Goal: Task Accomplishment & Management: Manage account settings

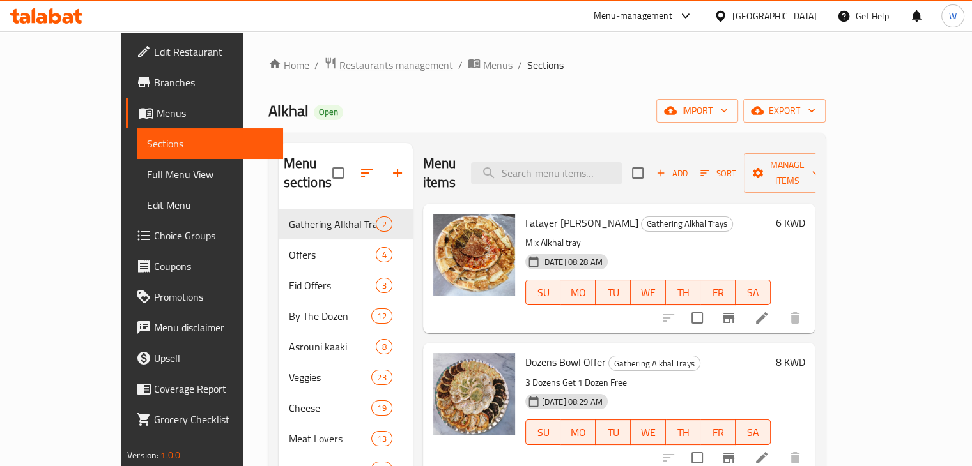
click at [339, 66] on span "Restaurants management" at bounding box center [396, 64] width 114 height 15
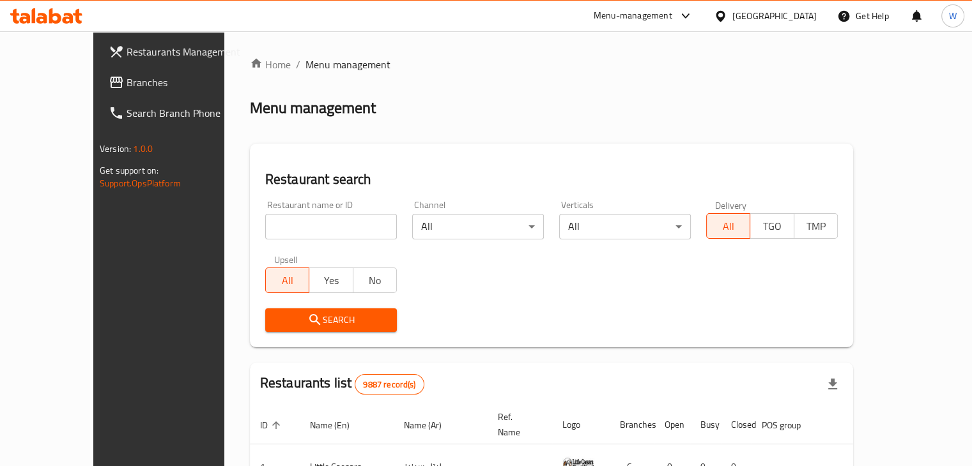
click at [302, 229] on input "search" at bounding box center [331, 227] width 132 height 26
type input "rare"
click button "Search" at bounding box center [331, 321] width 132 height 24
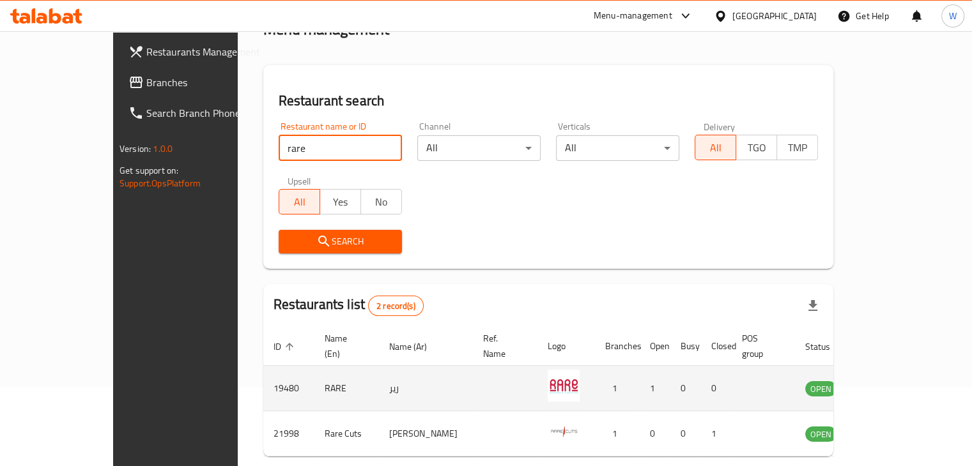
scroll to position [123, 0]
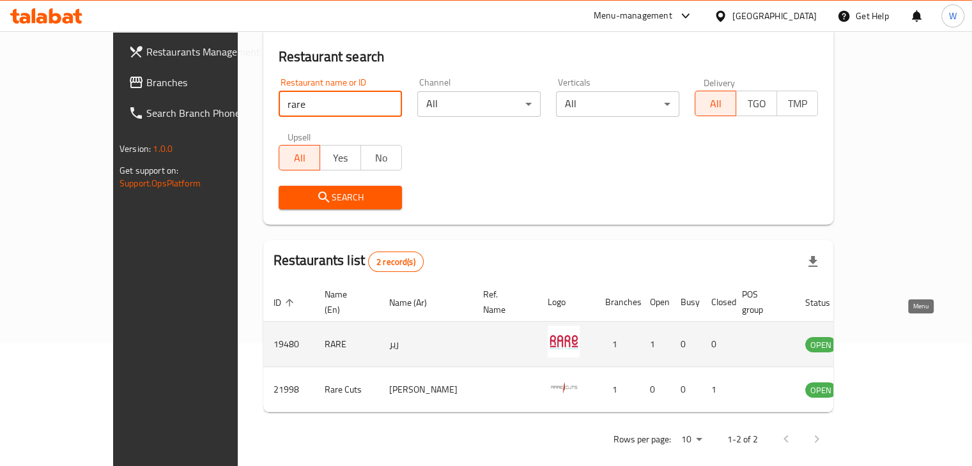
click at [887, 337] on icon "enhanced table" at bounding box center [879, 344] width 15 height 15
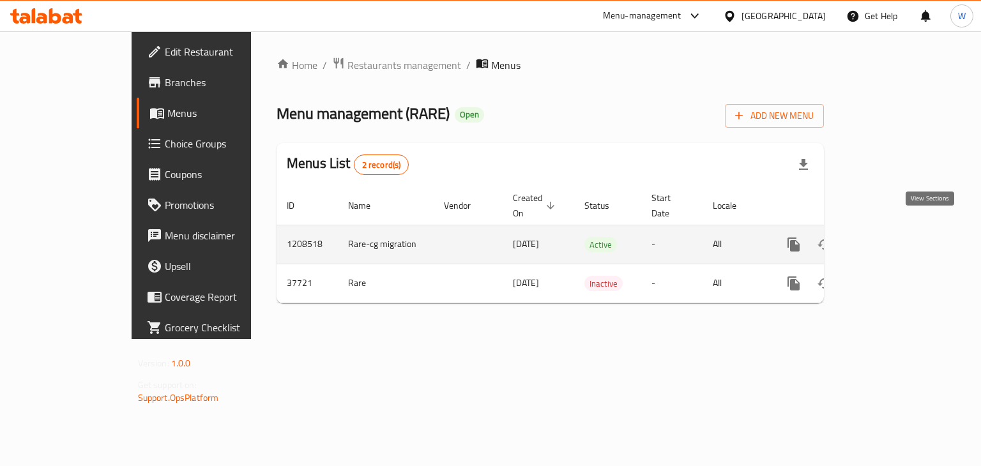
click at [894, 237] on icon "enhanced table" at bounding box center [885, 244] width 15 height 15
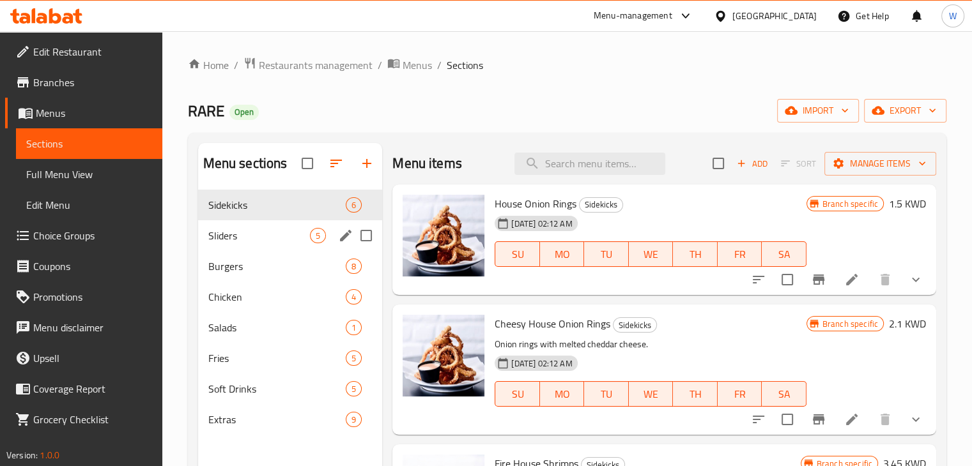
click at [279, 243] on div "Sliders 5" at bounding box center [290, 235] width 185 height 31
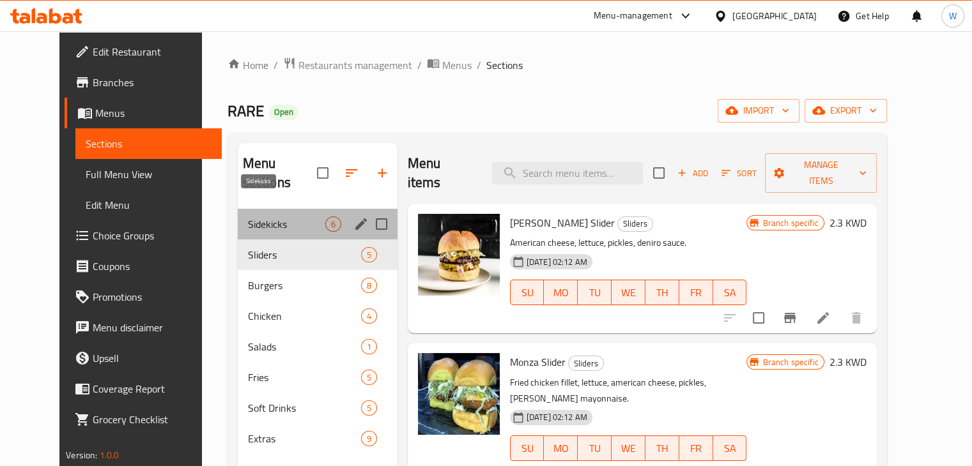
click at [249, 217] on span "Sidekicks" at bounding box center [286, 224] width 77 height 15
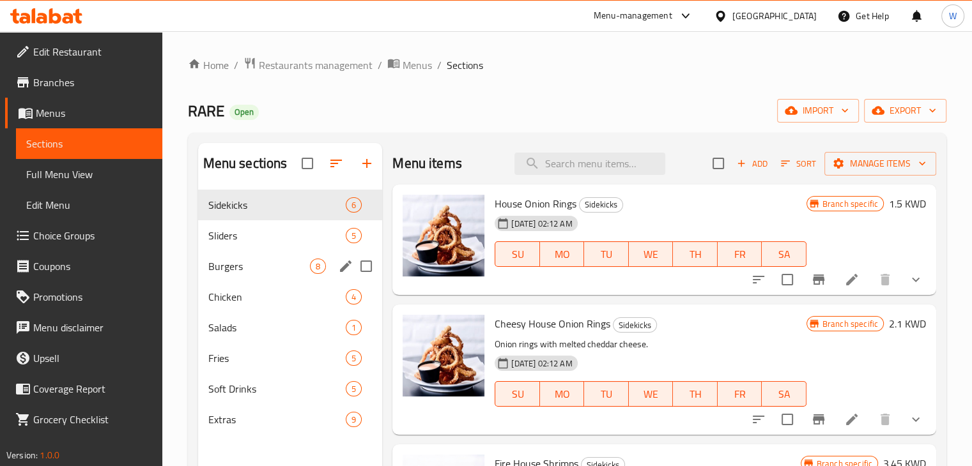
click at [268, 279] on div "Burgers 8" at bounding box center [290, 266] width 185 height 31
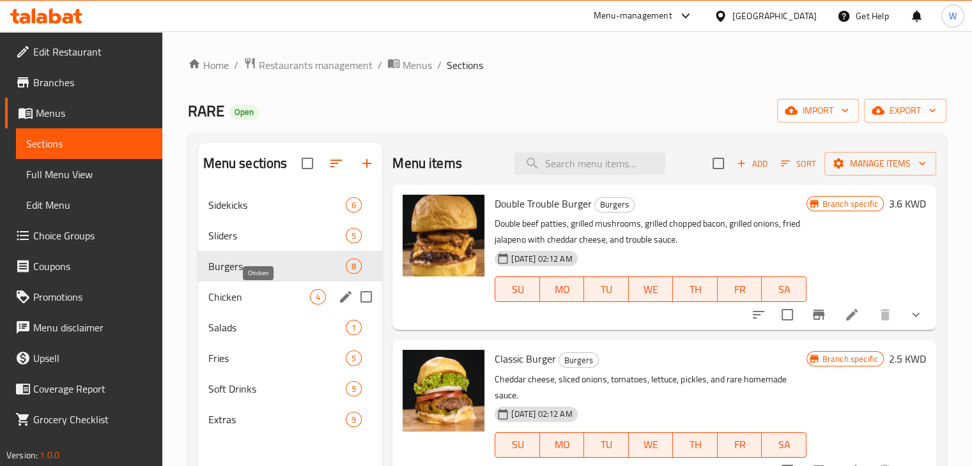
click at [263, 302] on span "Chicken" at bounding box center [259, 296] width 102 height 15
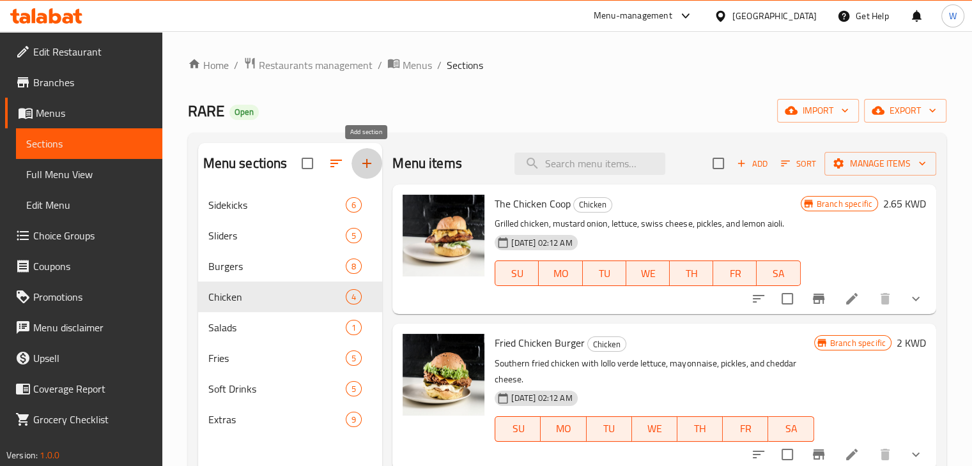
click at [363, 166] on icon "button" at bounding box center [366, 163] width 15 height 15
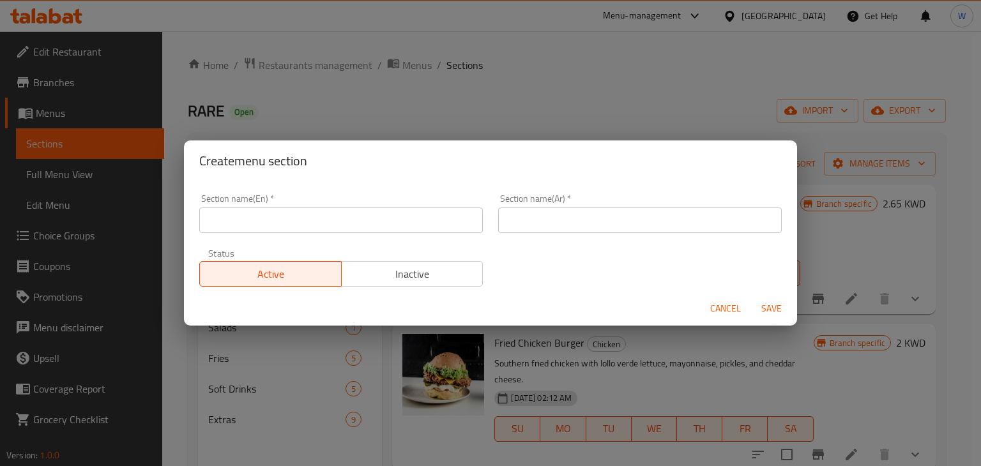
click at [327, 220] on input "text" at bounding box center [341, 221] width 284 height 26
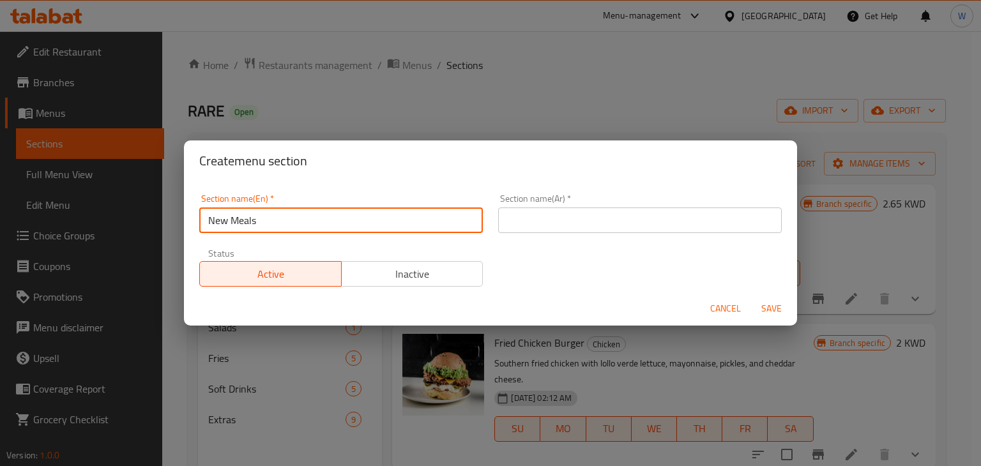
click at [327, 220] on input "New Meals" at bounding box center [341, 221] width 284 height 26
type input "New Meals"
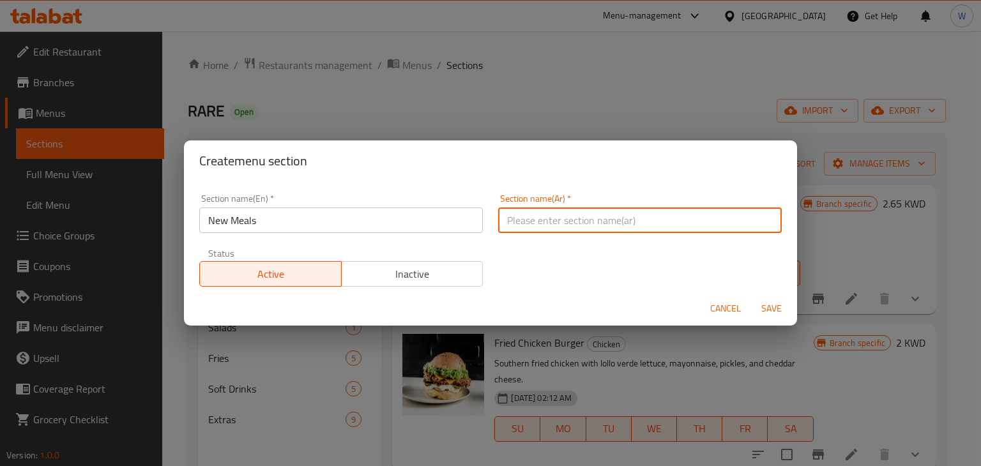
click at [530, 230] on input "text" at bounding box center [640, 221] width 284 height 26
paste input "وجبات جديدة"
type input "وجبات جديدة"
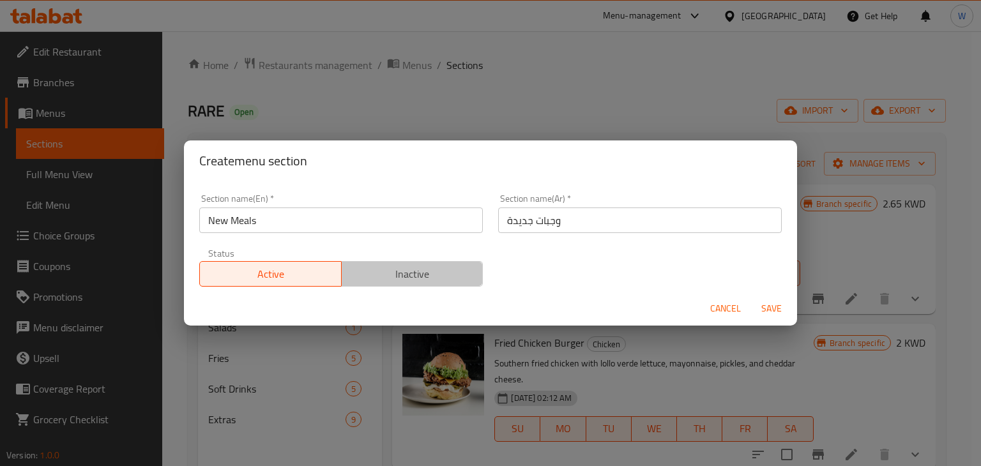
click at [424, 281] on span "Inactive" at bounding box center [413, 274] width 132 height 19
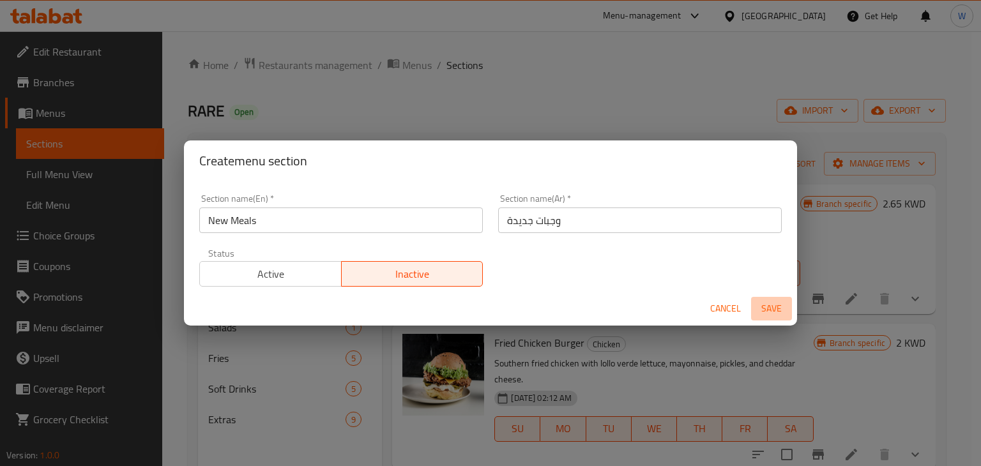
click at [774, 305] on span "Save" at bounding box center [771, 309] width 31 height 16
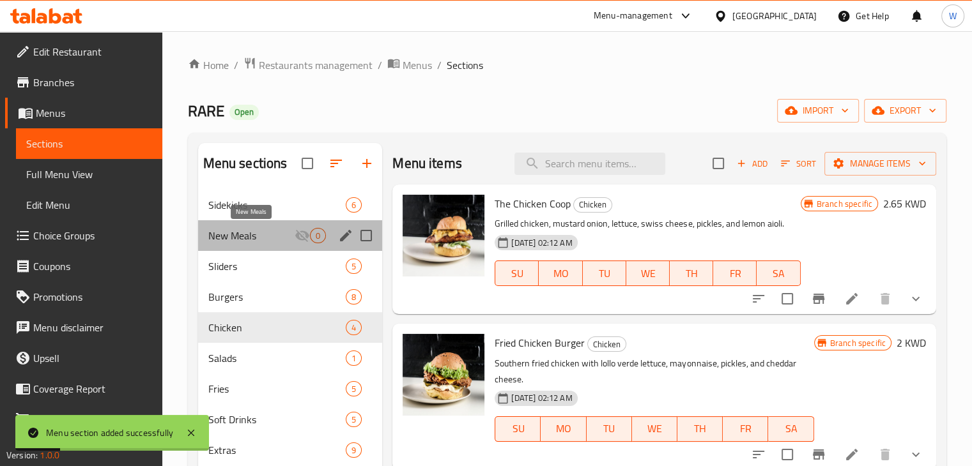
click at [269, 240] on span "New Meals" at bounding box center [251, 235] width 87 height 15
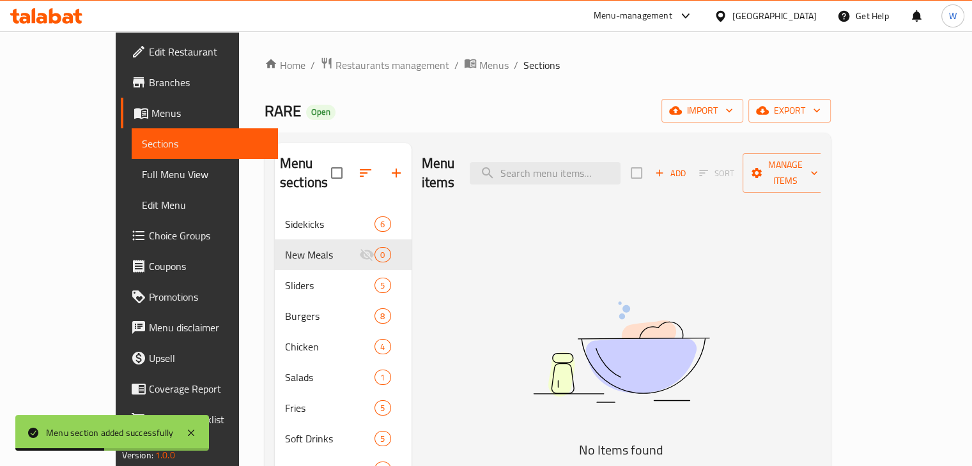
click at [687, 168] on span "Add" at bounding box center [670, 173] width 34 height 15
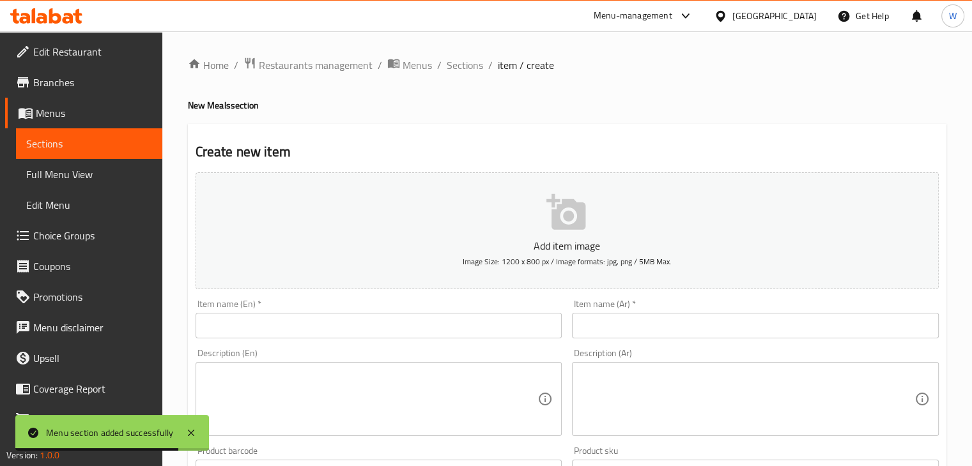
click at [631, 325] on input "text" at bounding box center [755, 326] width 367 height 26
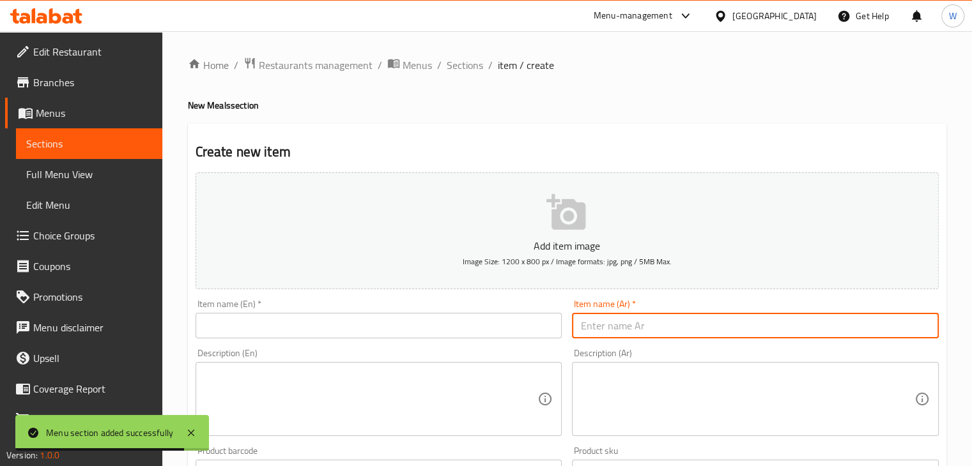
paste input "وجبة ستيك لحم"
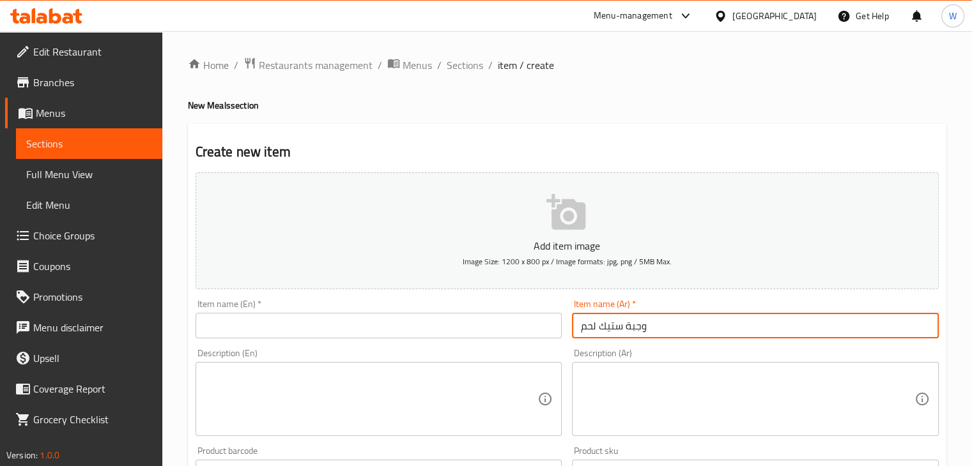
type input "وجبة ستيك لحم"
click at [425, 321] on input "text" at bounding box center [378, 326] width 367 height 26
paste input "Beef steak meal"
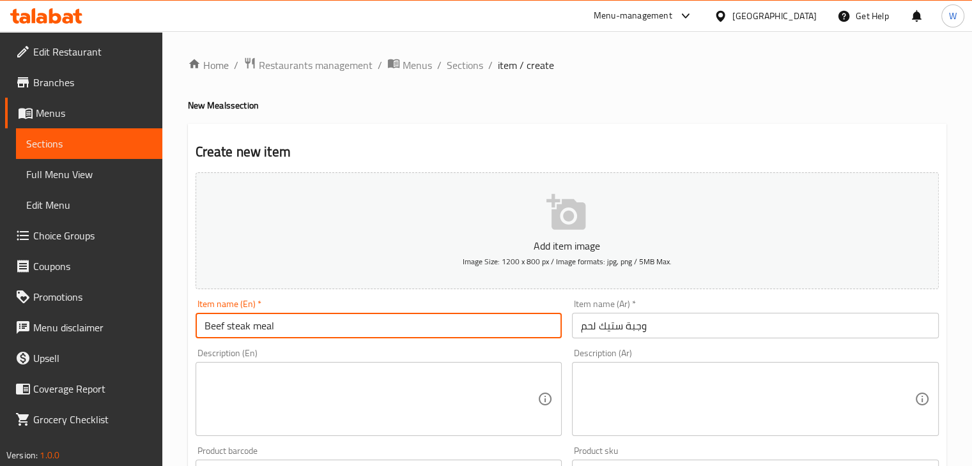
type input "Beef steak meal"
click at [304, 404] on textarea at bounding box center [370, 399] width 333 height 61
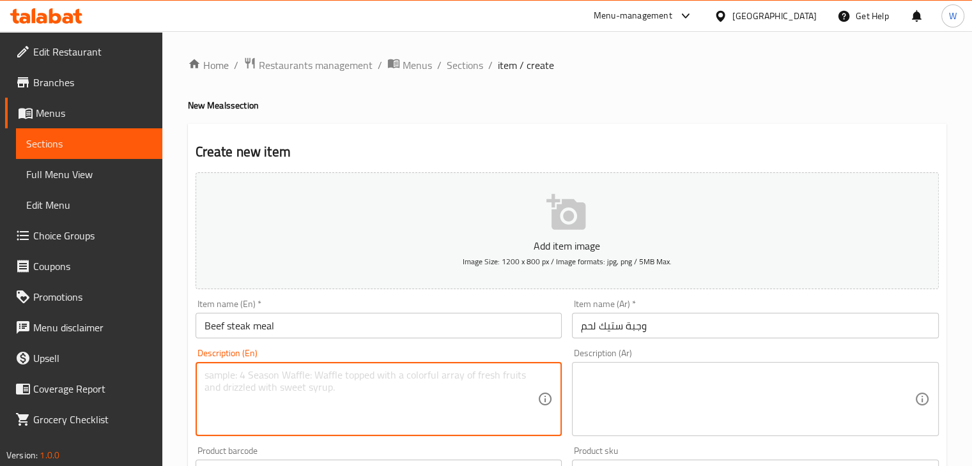
paste textarea "(Mushroom / Cheese / Green Pepper / Onion)"
type textarea "(Mushroom / Cheese / Green Pepper / Onion)"
click at [623, 379] on textarea at bounding box center [747, 399] width 333 height 61
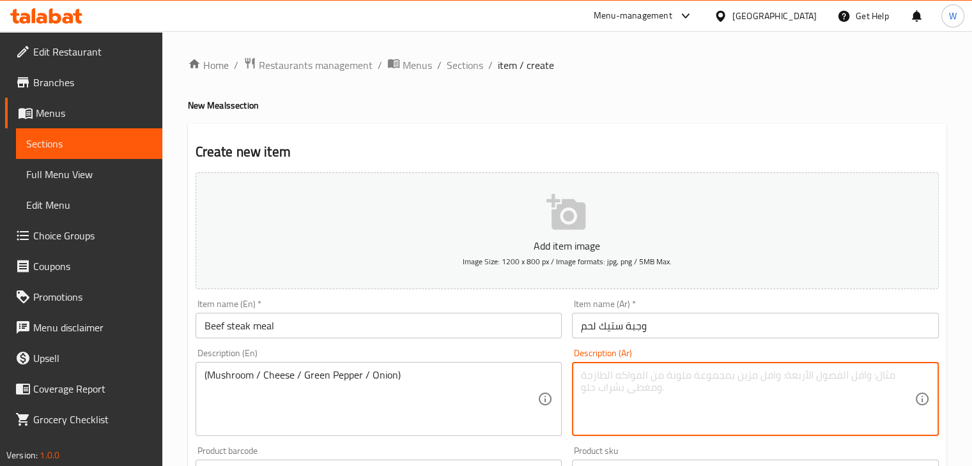
paste textarea "( مشروم / جبن / فلفل اخضر بارد /بصل )"
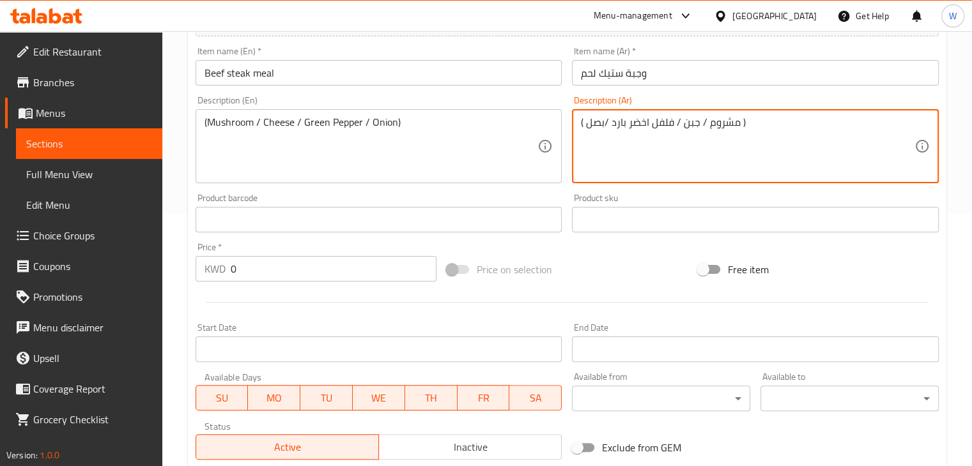
scroll to position [256, 0]
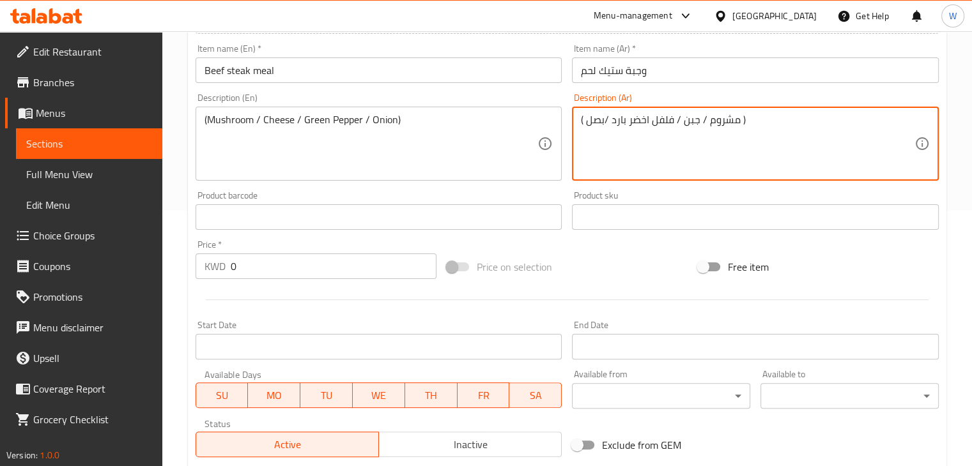
type textarea "( مشروم / جبن / فلفل اخضر بارد /بصل )"
click at [247, 270] on input "0" at bounding box center [334, 267] width 206 height 26
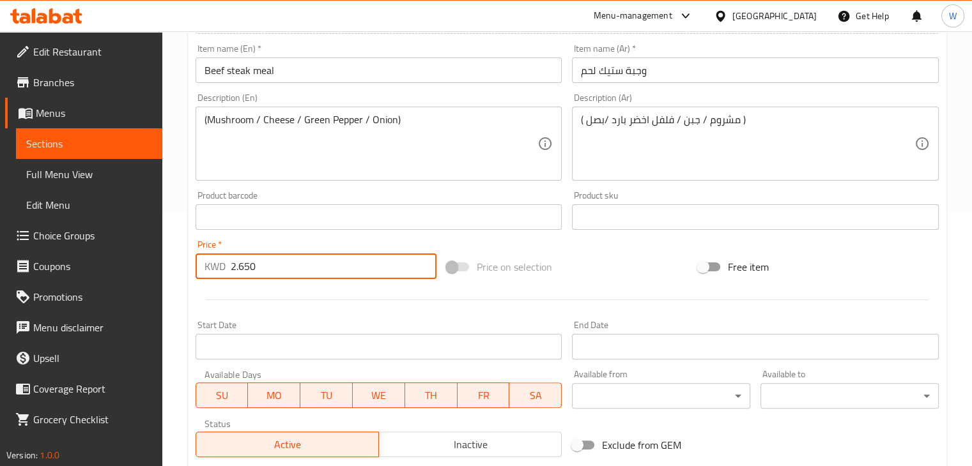
scroll to position [436, 0]
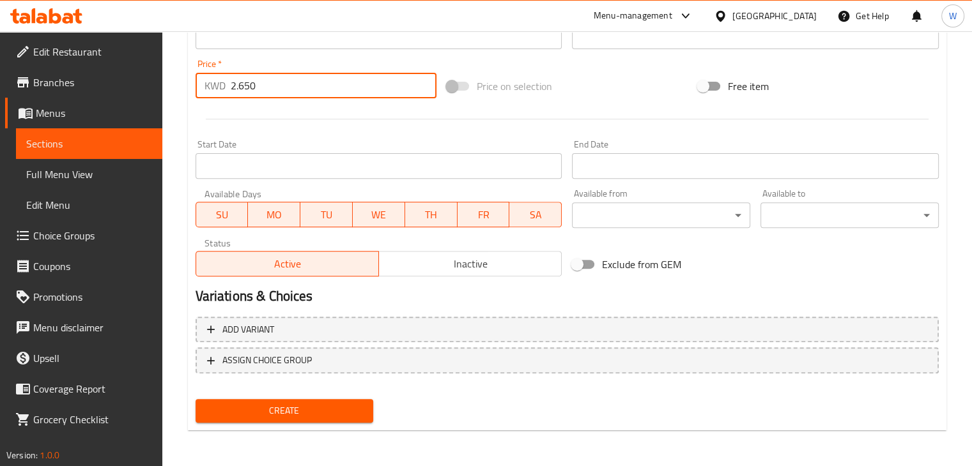
type input "2.650"
drag, startPoint x: 477, startPoint y: 267, endPoint x: 429, endPoint y: 302, distance: 59.4
click at [476, 268] on span "Inactive" at bounding box center [470, 264] width 172 height 19
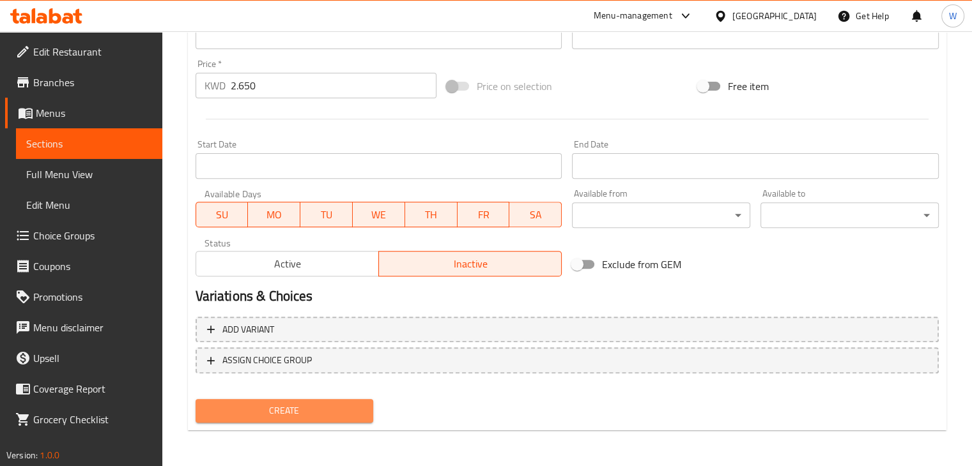
click at [290, 401] on button "Create" at bounding box center [284, 411] width 178 height 24
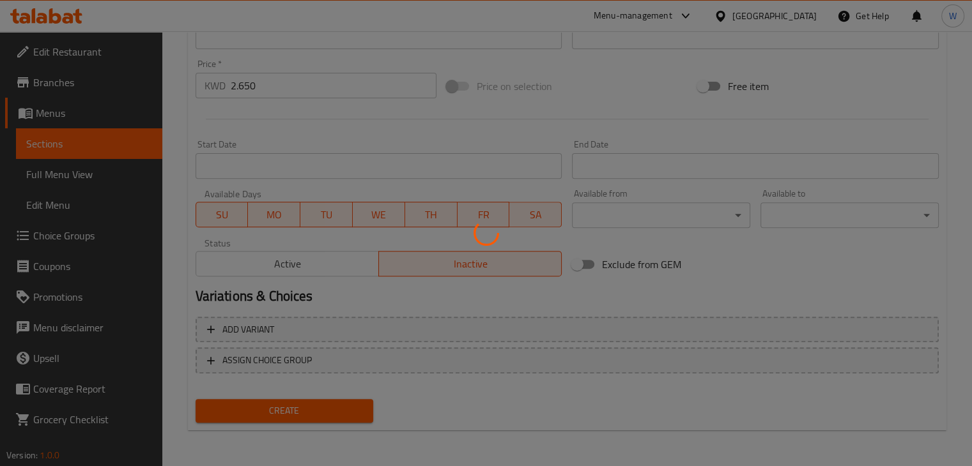
type input "0"
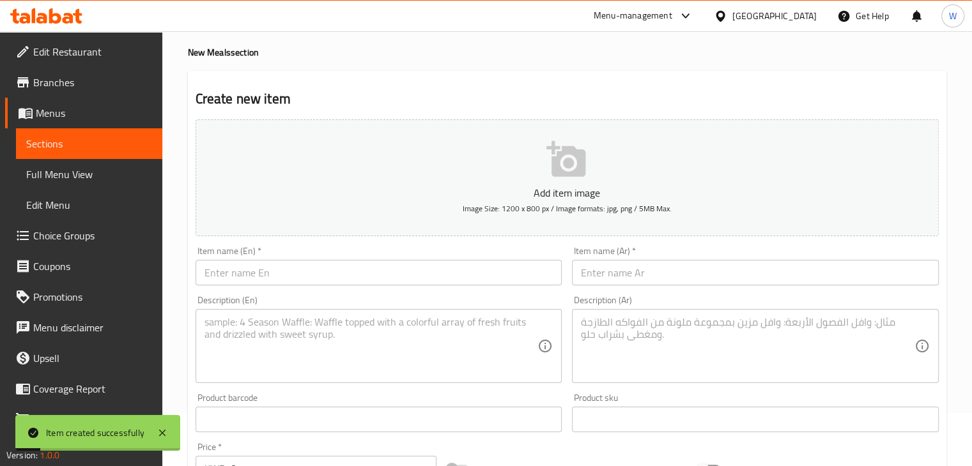
scroll to position [0, 0]
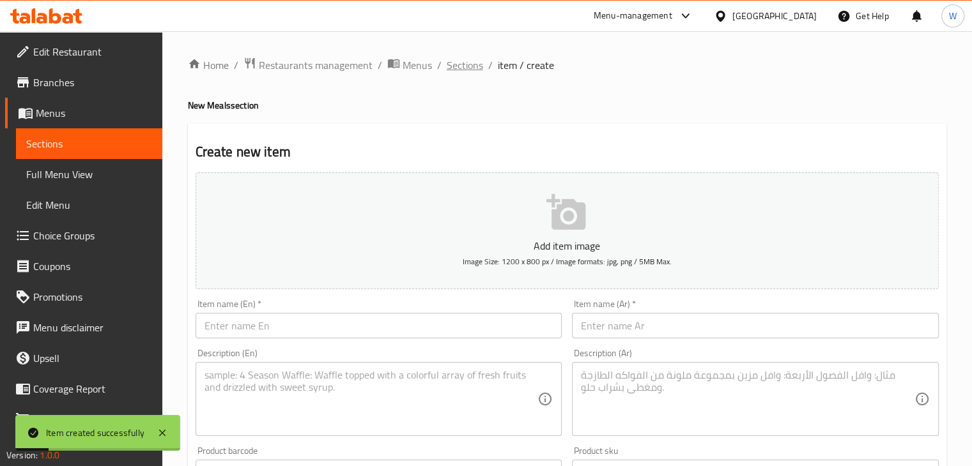
click at [473, 65] on span "Sections" at bounding box center [465, 64] width 36 height 15
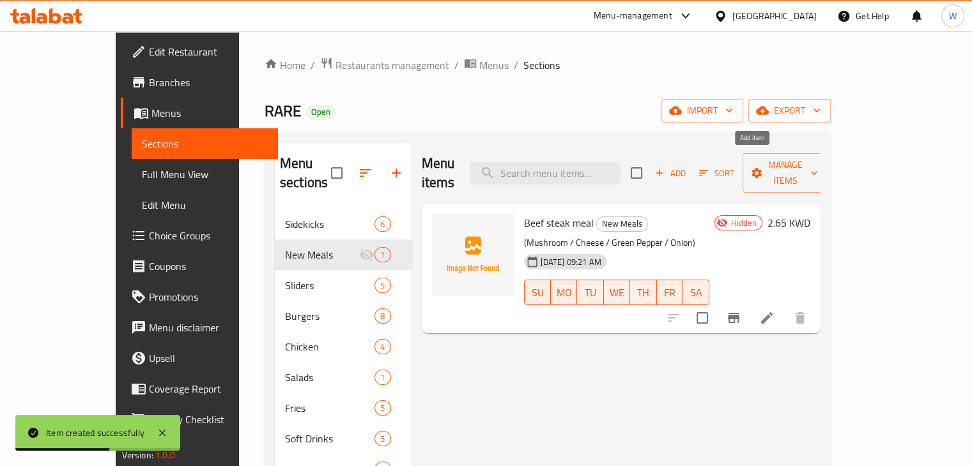
click at [687, 166] on span "Add" at bounding box center [670, 173] width 34 height 15
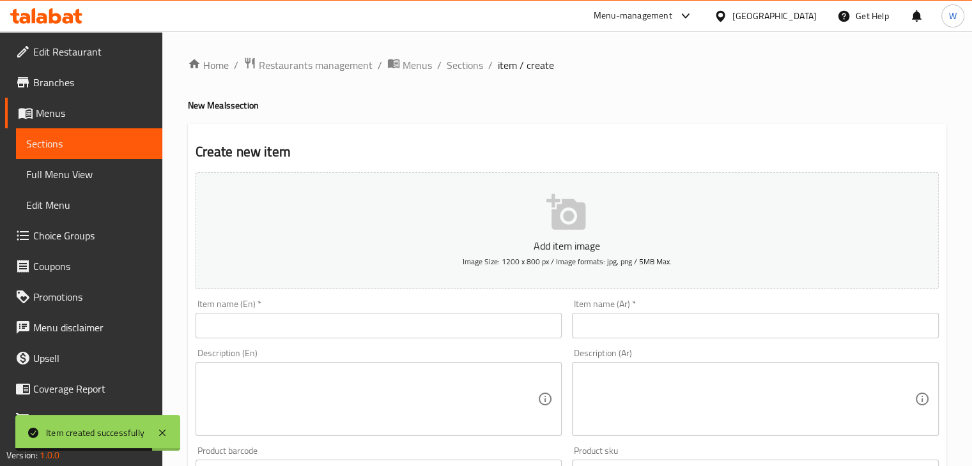
click at [474, 323] on input "text" at bounding box center [378, 326] width 367 height 26
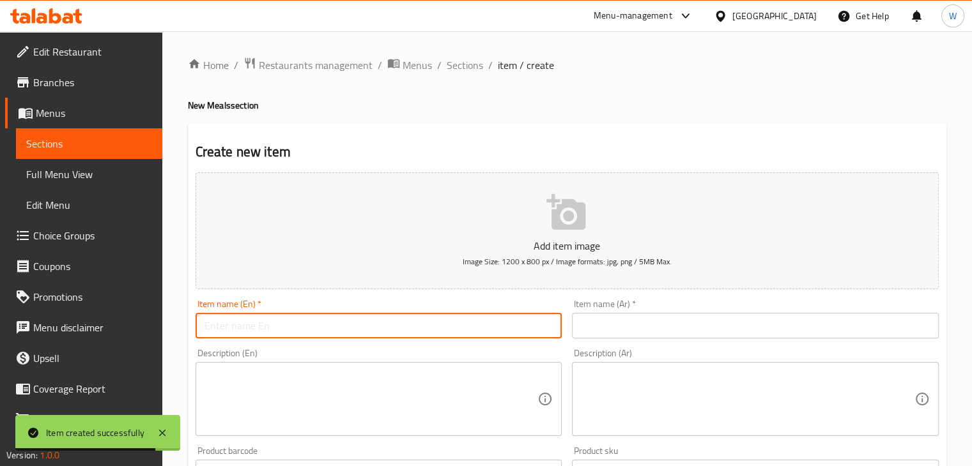
paste input "breaded shrimp meal"
type input "breaded shrimp meal"
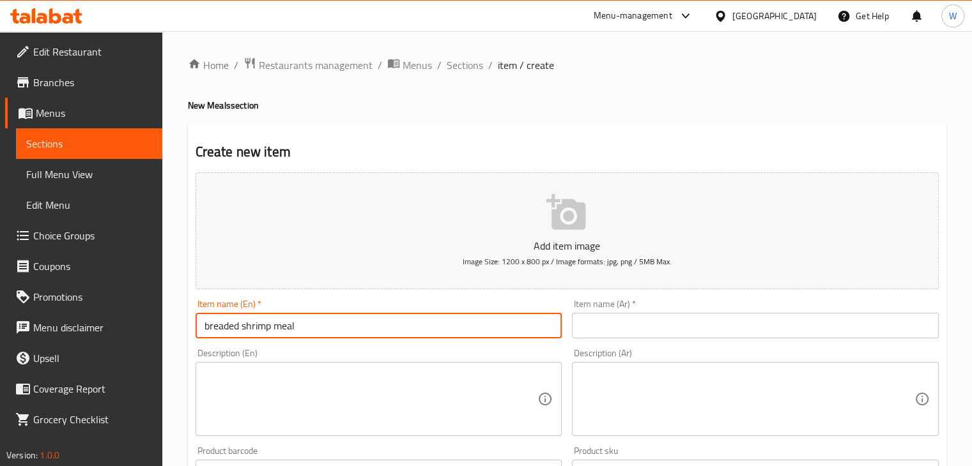
click at [641, 326] on input "text" at bounding box center [755, 326] width 367 height 26
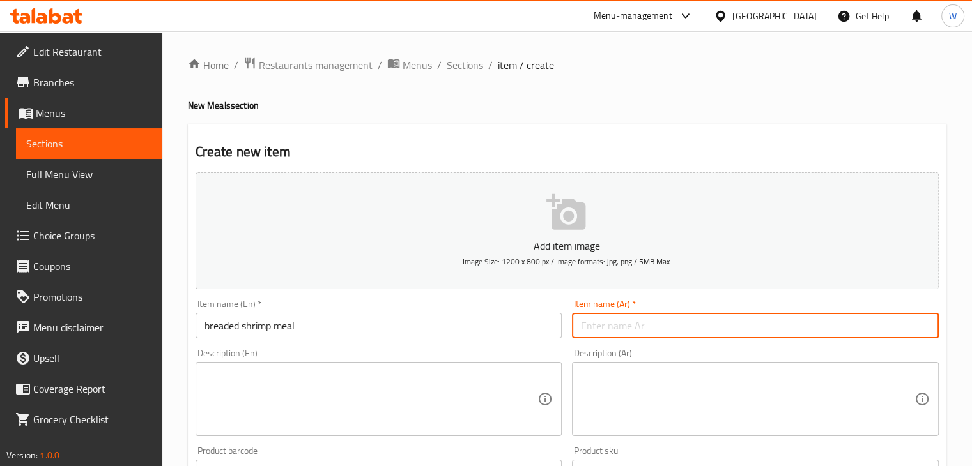
paste input "وجبة ربيان بالبقسماط"
type input "وجبة ربيان بالبقسماط"
click at [351, 407] on textarea at bounding box center [370, 399] width 333 height 61
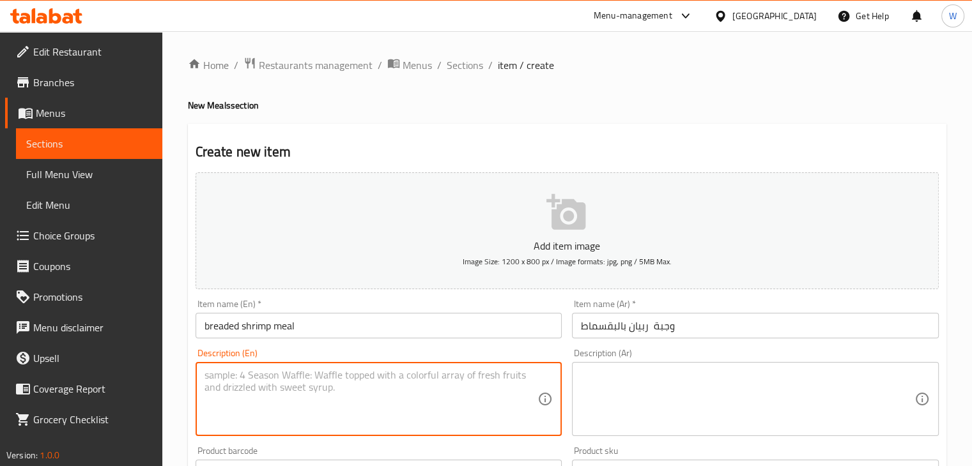
click at [648, 388] on textarea at bounding box center [747, 399] width 333 height 61
paste textarea "(ربيان / خس / مخلل / سبيشل صوص"
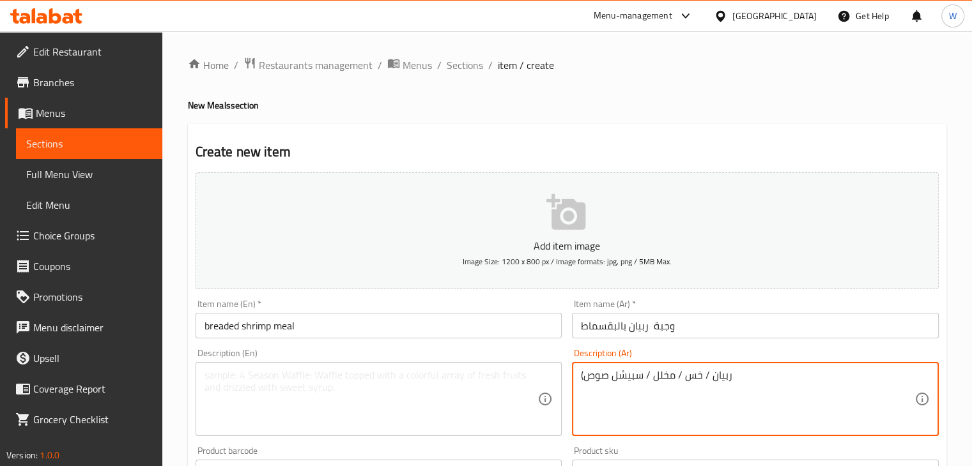
type textarea "(ربيان / خس / مخلل / سبيشل صوص"
drag, startPoint x: 338, startPoint y: 416, endPoint x: 340, endPoint y: 407, distance: 9.1
click at [338, 416] on textarea at bounding box center [370, 399] width 333 height 61
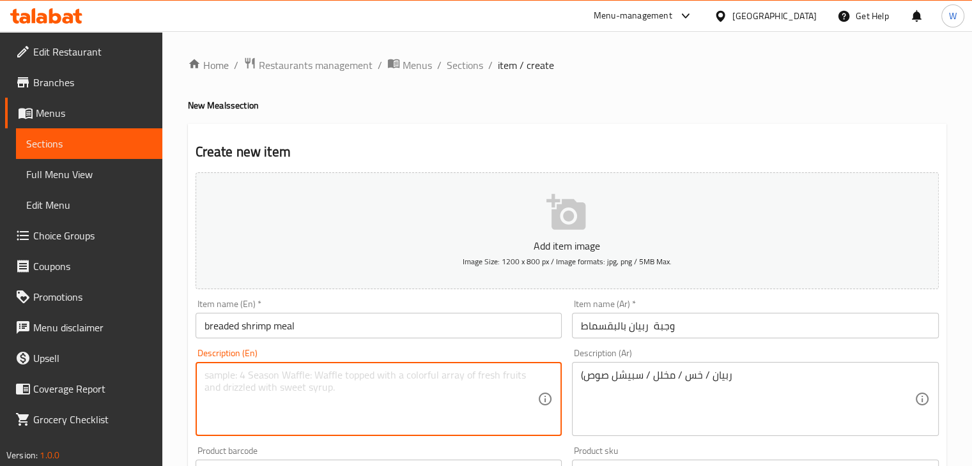
paste textarea "(Shrimp / Lettuce / Pickles / Special Sauce"
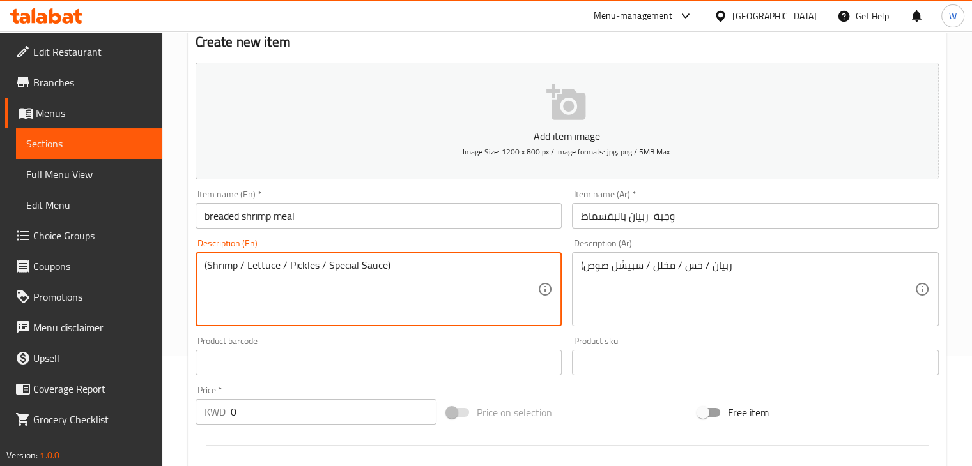
scroll to position [192, 0]
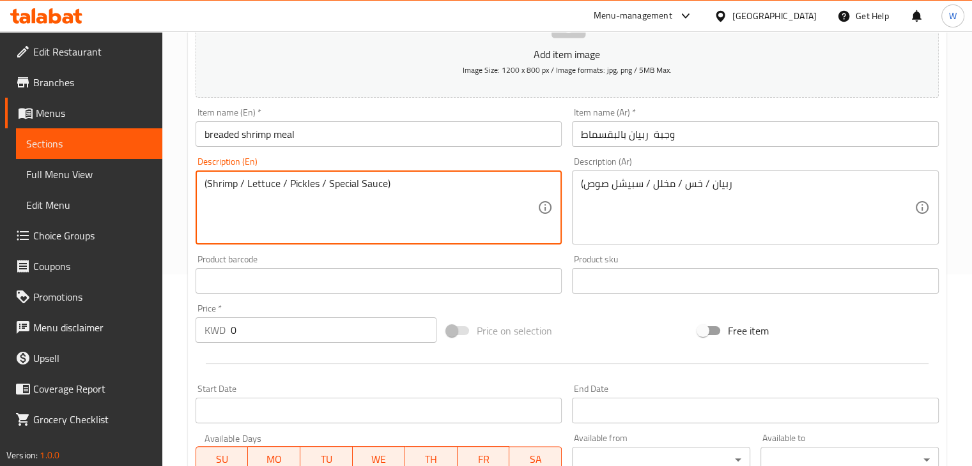
type textarea "(Shrimp / Lettuce / Pickles / Special Sauce)"
click at [261, 326] on input "0" at bounding box center [334, 330] width 206 height 26
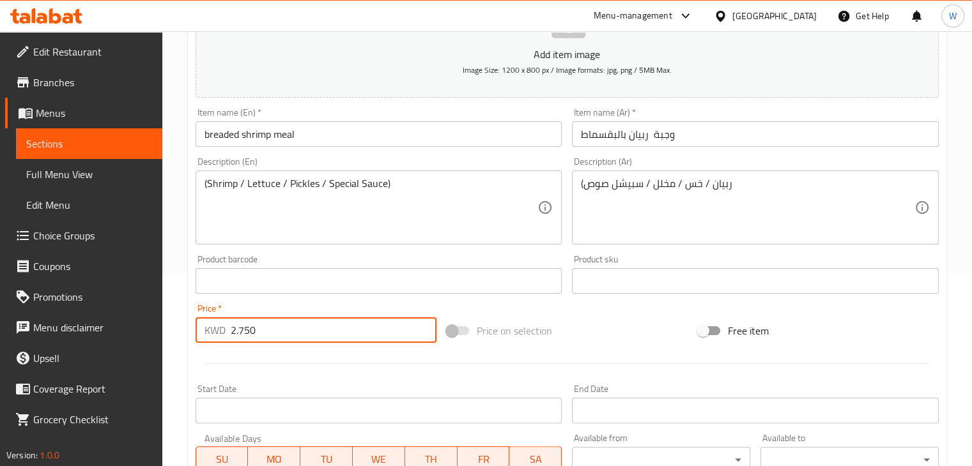
scroll to position [436, 0]
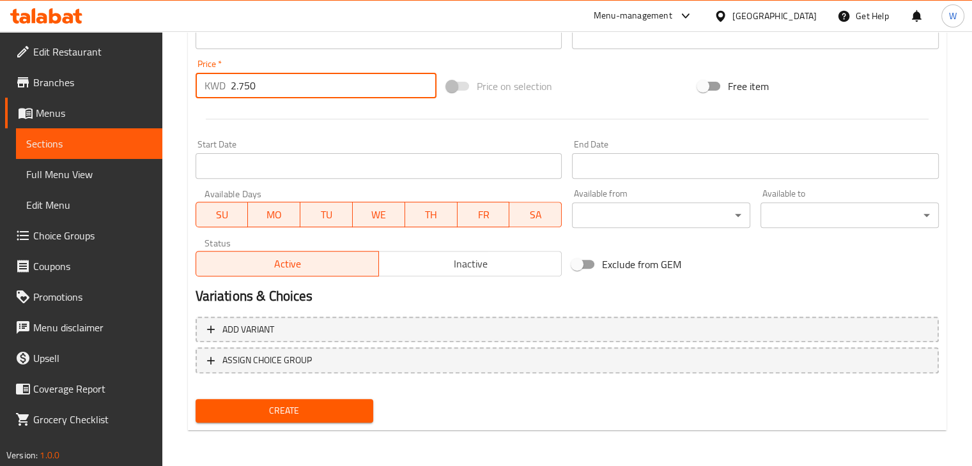
type input "2.750"
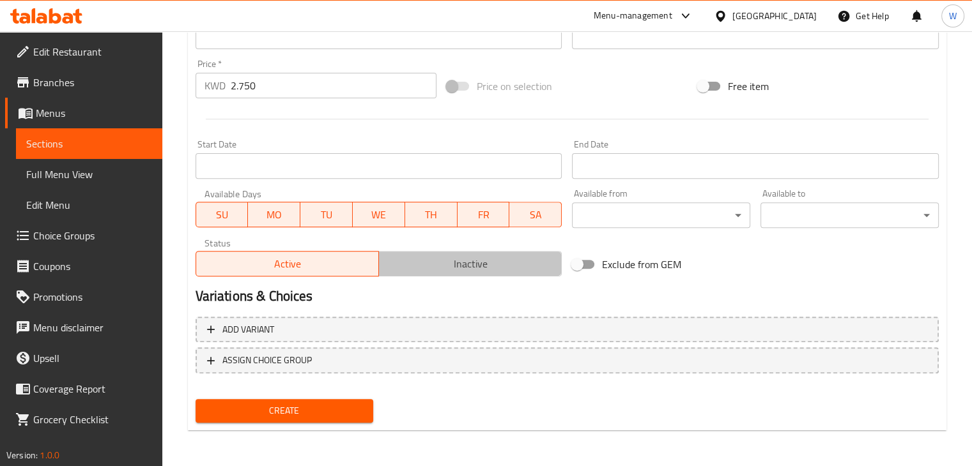
click at [470, 271] on span "Inactive" at bounding box center [470, 264] width 172 height 19
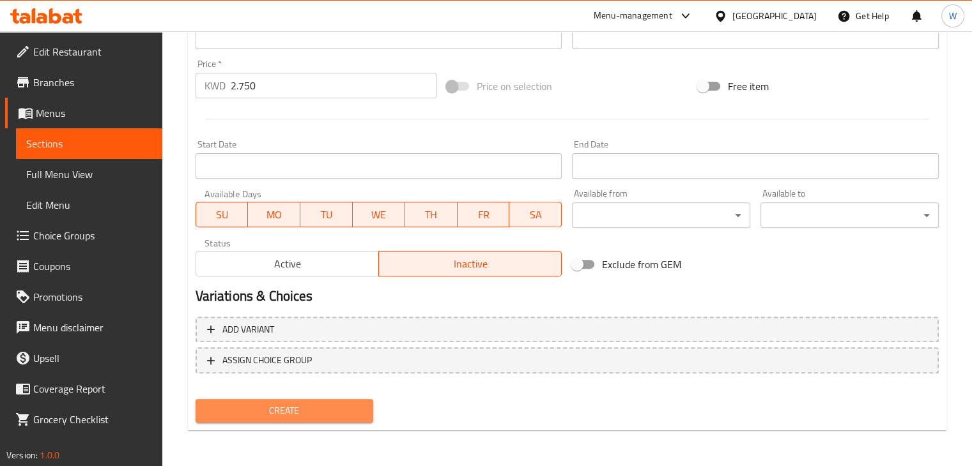
click at [307, 418] on button "Create" at bounding box center [284, 411] width 178 height 24
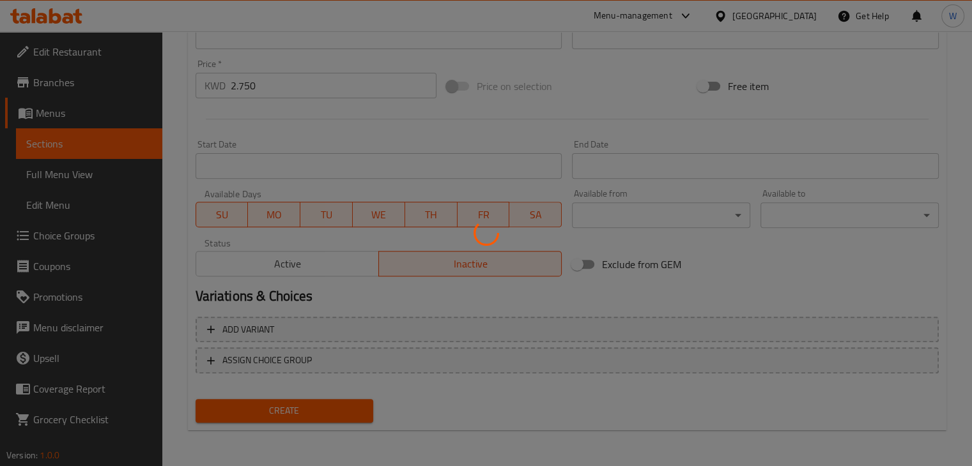
type input "0"
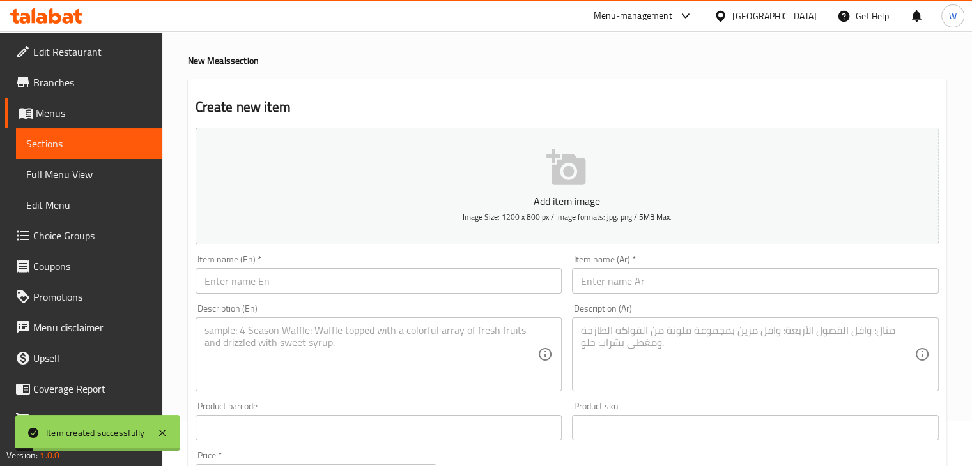
scroll to position [0, 0]
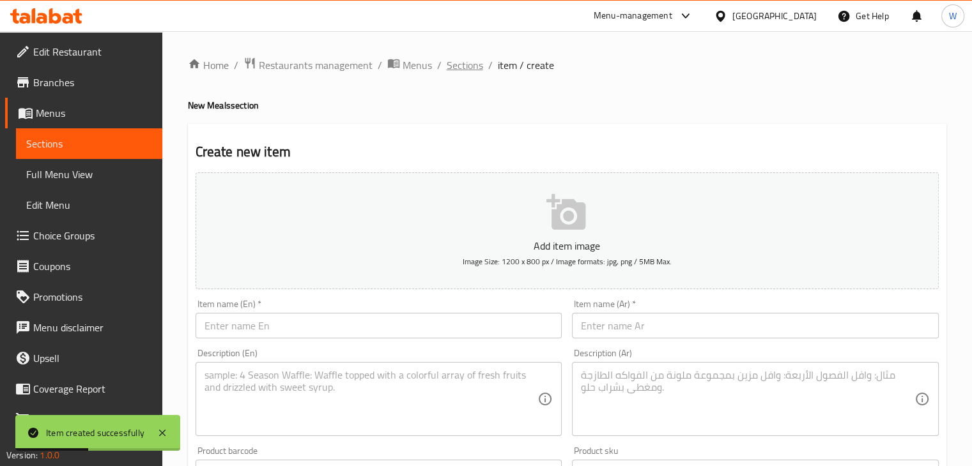
click at [464, 70] on span "Sections" at bounding box center [465, 64] width 36 height 15
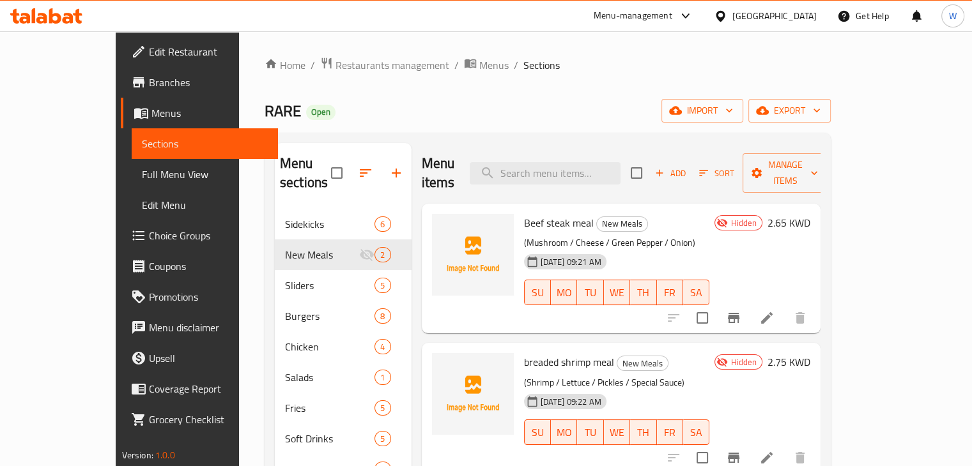
click at [687, 166] on span "Add" at bounding box center [670, 173] width 34 height 15
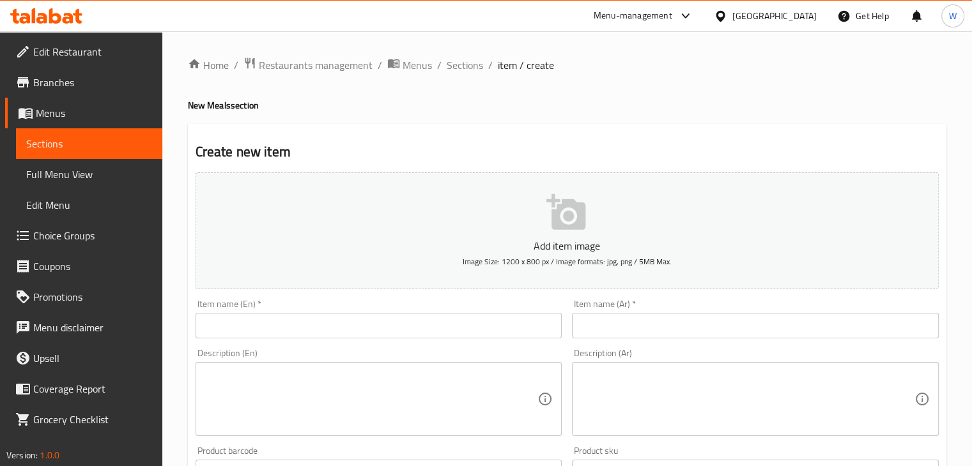
click at [305, 323] on input "text" at bounding box center [378, 326] width 367 height 26
paste input "hot dog meal"
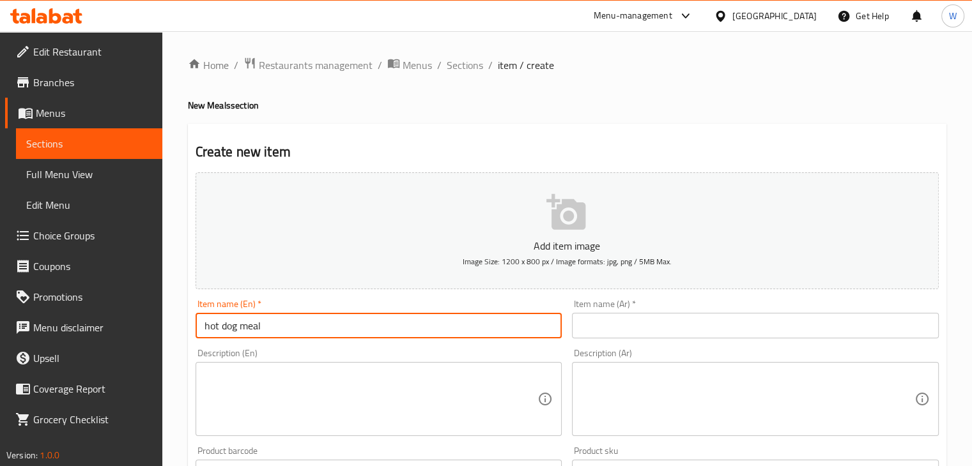
type input "hot dog meal"
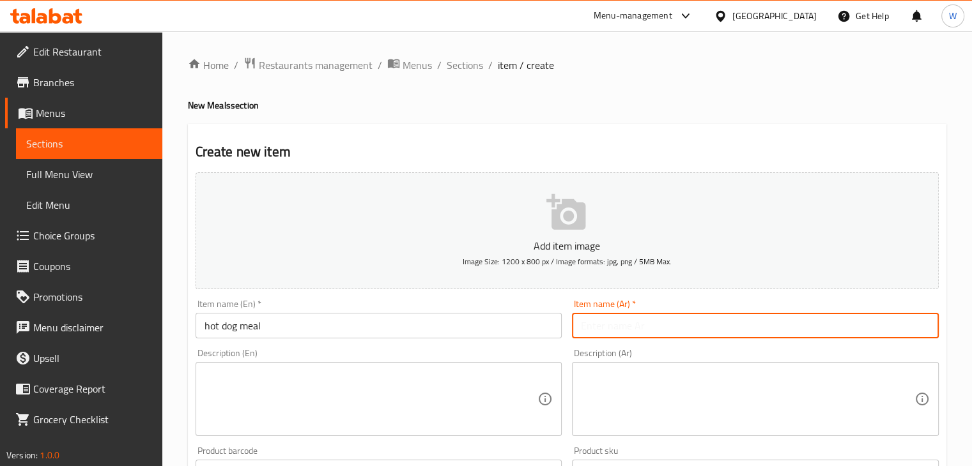
drag, startPoint x: 618, startPoint y: 325, endPoint x: 611, endPoint y: 328, distance: 8.1
click at [618, 325] on input "text" at bounding box center [755, 326] width 367 height 26
paste input "ًوجبة هوت دوغ"
type input "ًوجبة هوت دوغ"
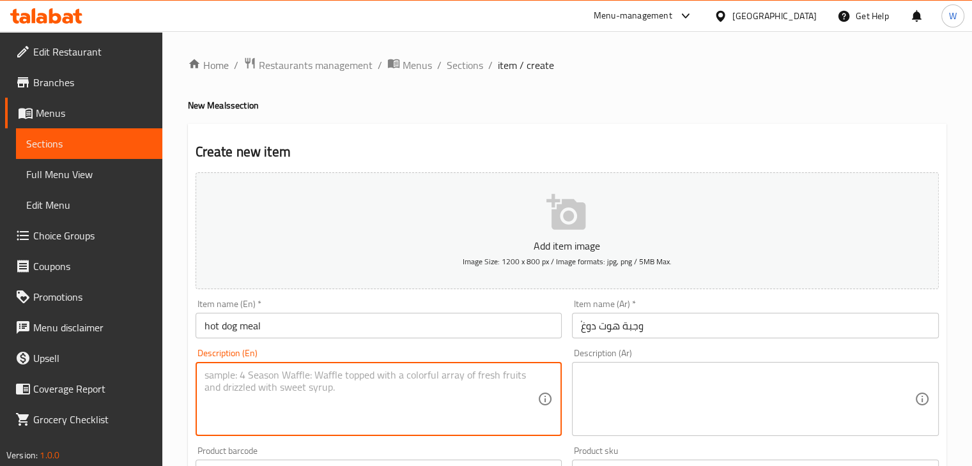
click at [339, 379] on textarea at bounding box center [370, 399] width 333 height 61
click at [316, 388] on textarea at bounding box center [370, 399] width 333 height 61
click at [489, 394] on textarea at bounding box center [370, 399] width 333 height 61
click at [621, 393] on textarea at bounding box center [747, 399] width 333 height 61
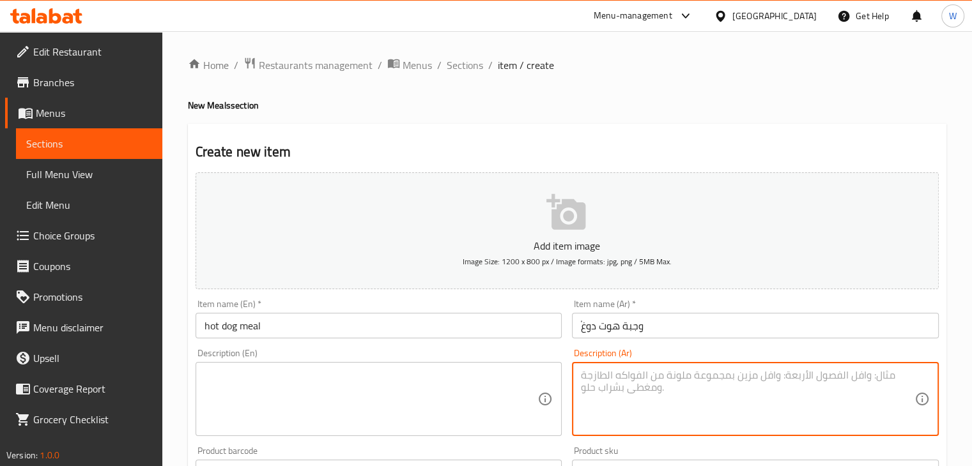
paste textarea "kd( جبن / مخلل / ماسترد / مايونيز"
click at [415, 389] on textarea at bounding box center [370, 399] width 333 height 61
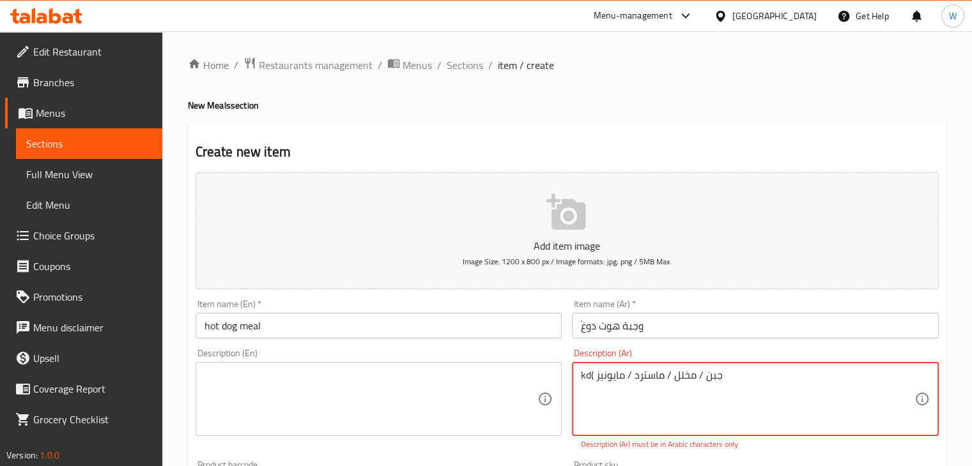
click at [659, 381] on textarea "kd( جبن / مخلل / ماسترد / مايونيز" at bounding box center [747, 399] width 333 height 61
paste textarea
type textarea "( جبن / مخلل / ماسترد / مايونيز"
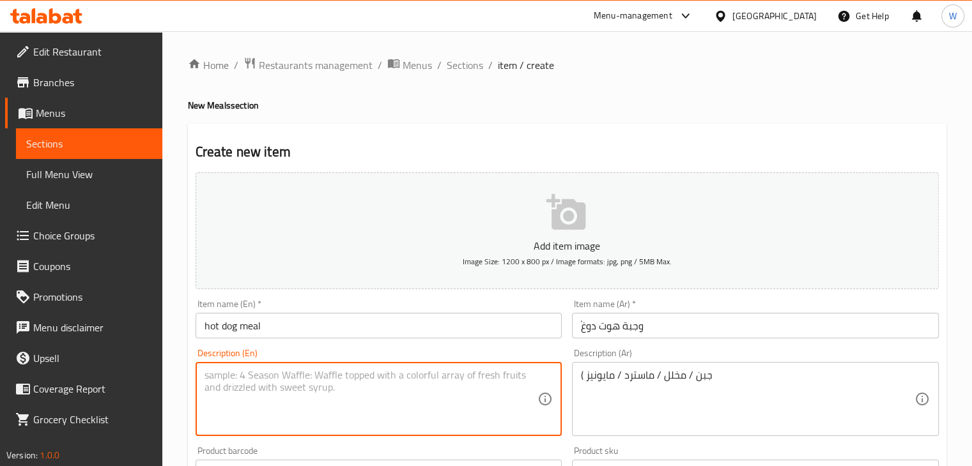
click at [350, 385] on textarea at bounding box center [370, 399] width 333 height 61
paste textarea "(Cheese / Pickles / Mustard / Mayonnaise"
type textarea "(Cheese / Pickles / Mustard / Mayonnaise"
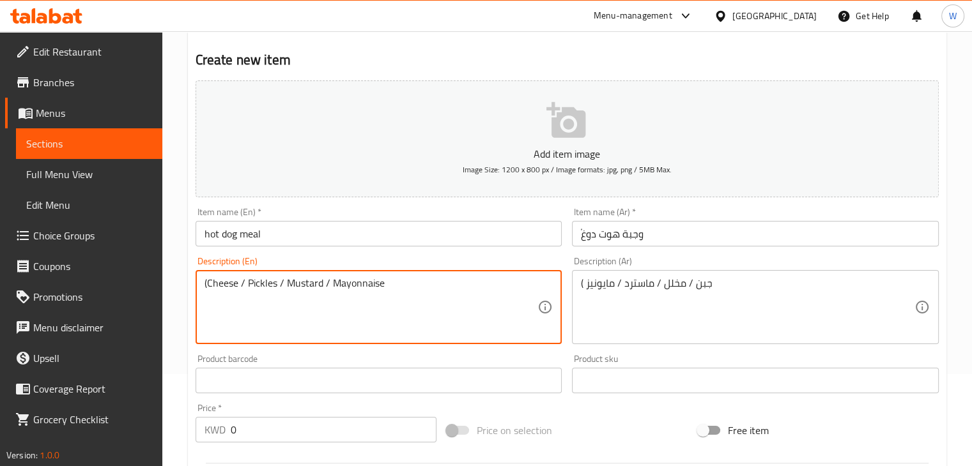
scroll to position [192, 0]
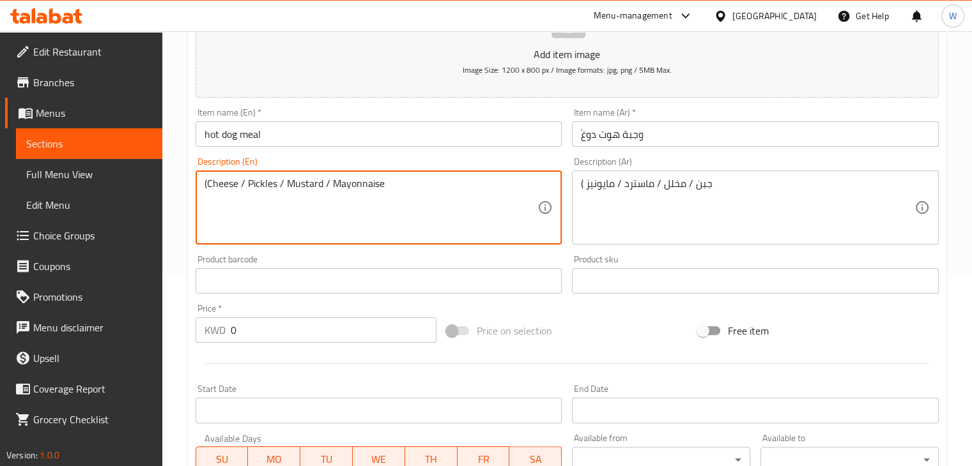
click at [271, 328] on input "0" at bounding box center [334, 330] width 206 height 26
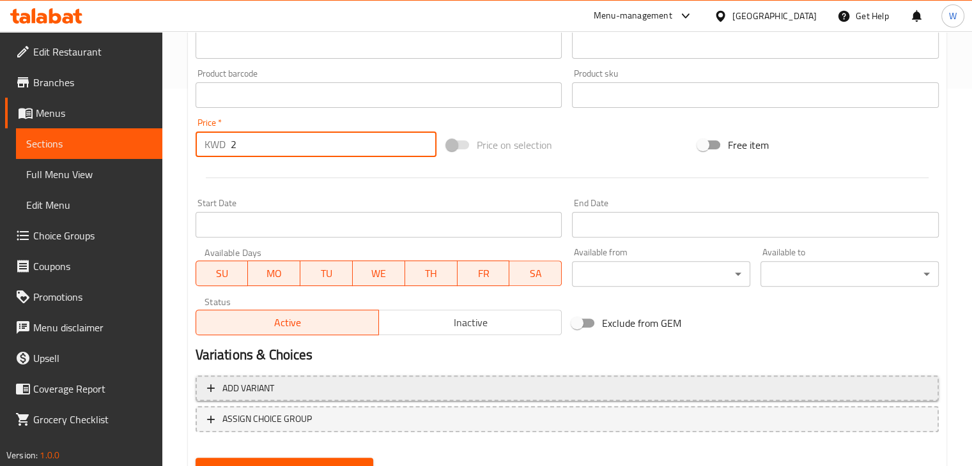
scroll to position [436, 0]
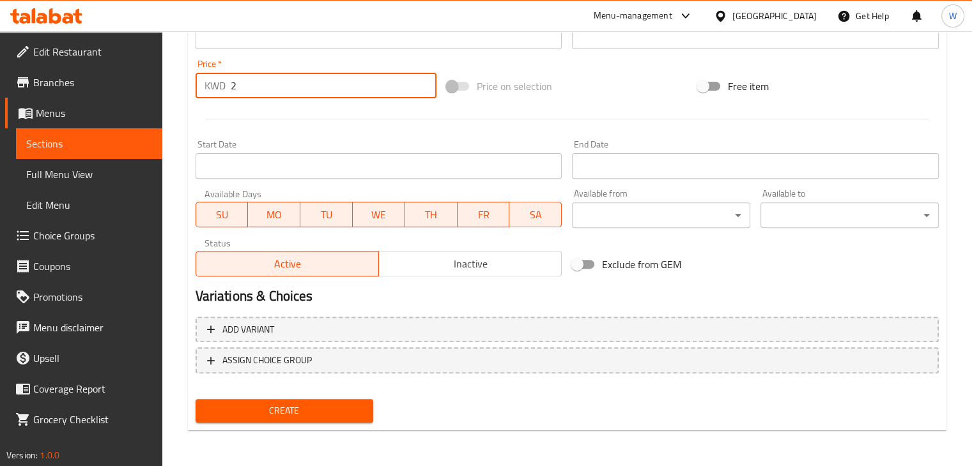
type input "2"
click at [447, 260] on span "Inactive" at bounding box center [470, 264] width 172 height 19
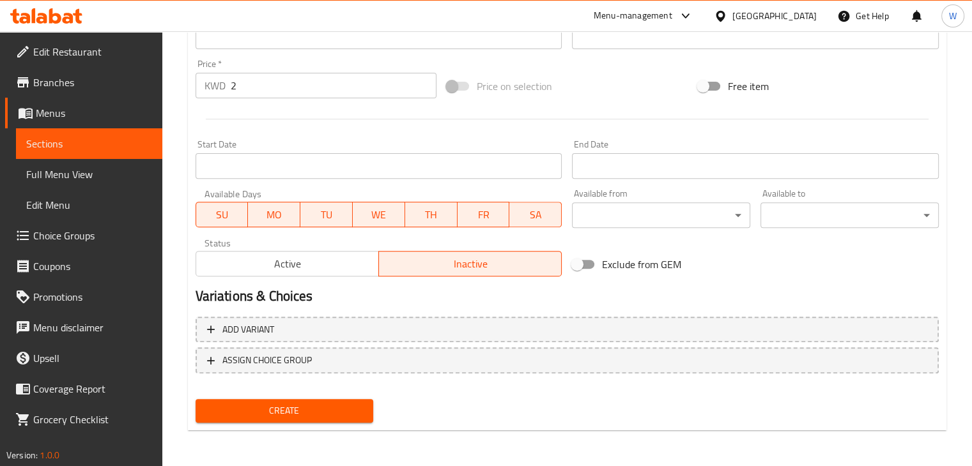
click at [289, 418] on span "Create" at bounding box center [285, 411] width 158 height 16
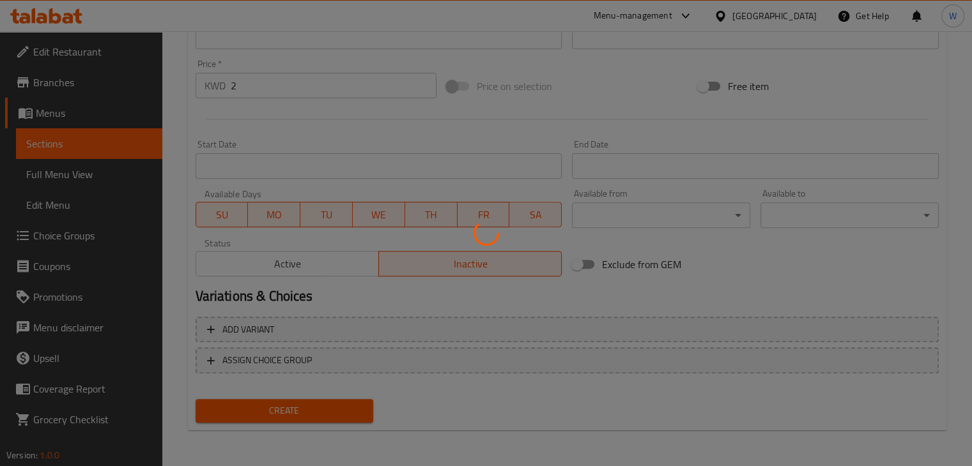
type input "0"
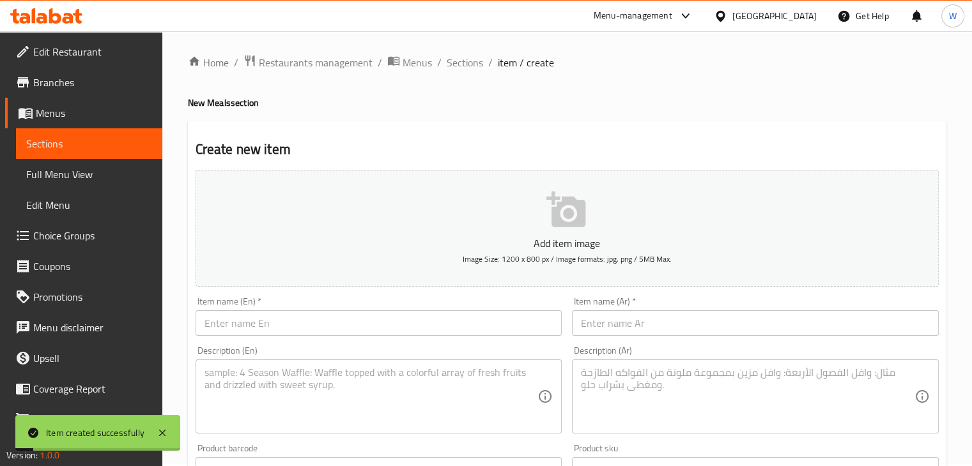
scroll to position [0, 0]
click at [466, 65] on span "Sections" at bounding box center [465, 64] width 36 height 15
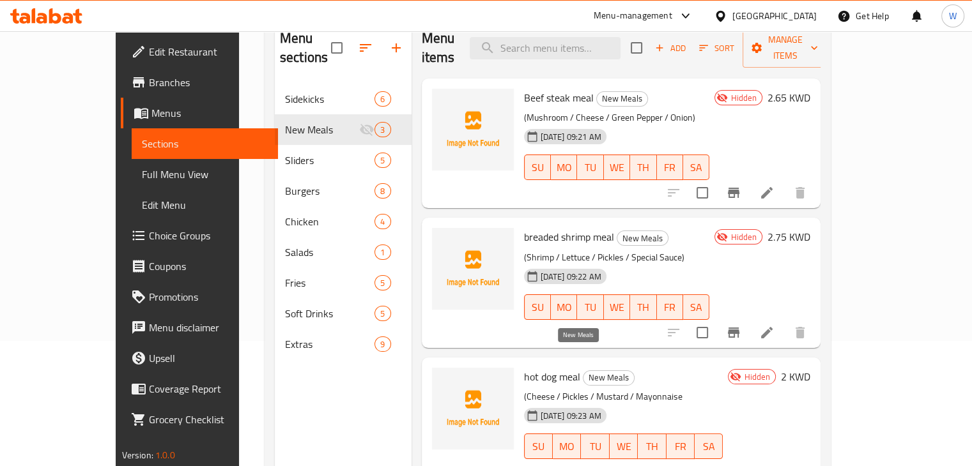
scroll to position [51, 0]
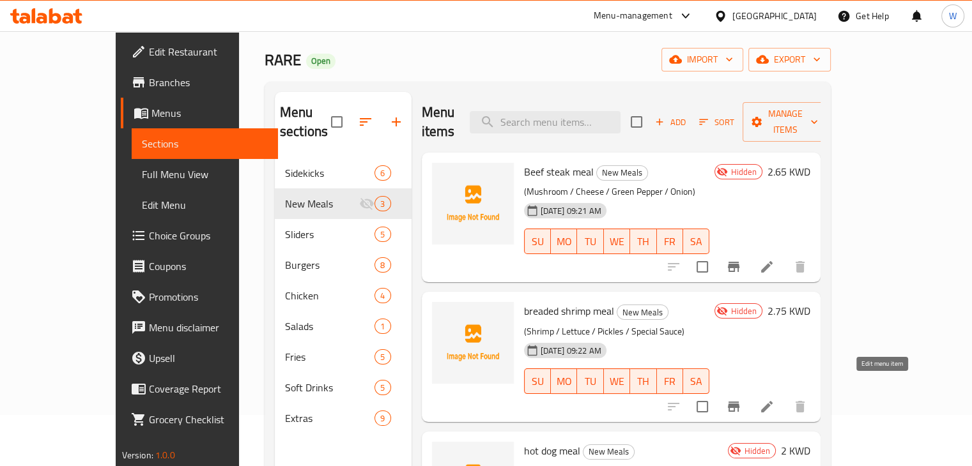
click at [772, 401] on icon at bounding box center [766, 406] width 11 height 11
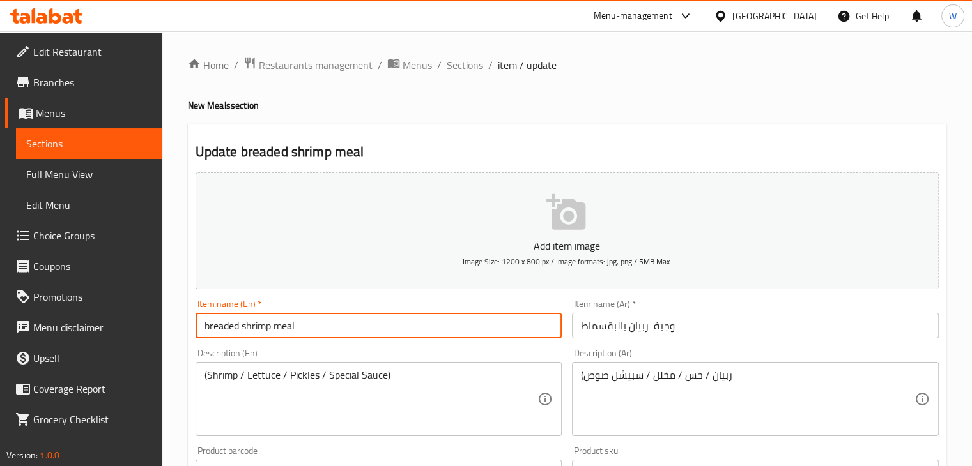
click at [209, 330] on input "breaded shrimp meal" at bounding box center [378, 326] width 367 height 26
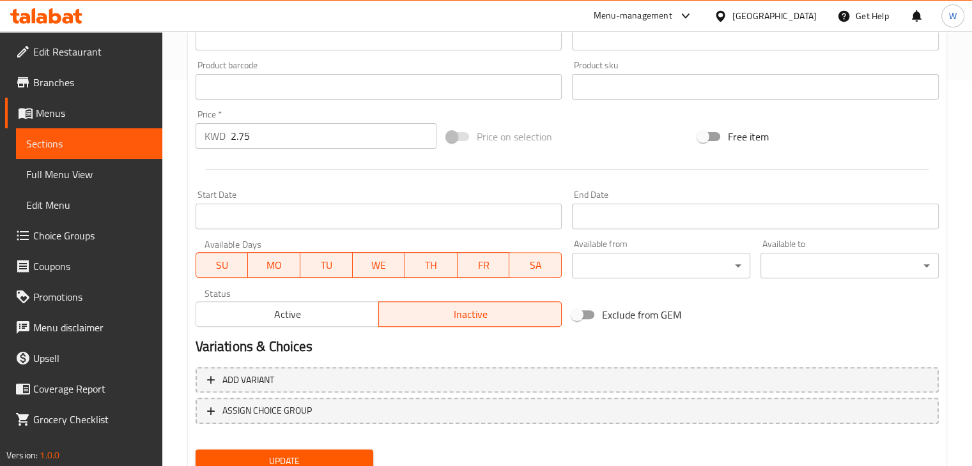
scroll to position [436, 0]
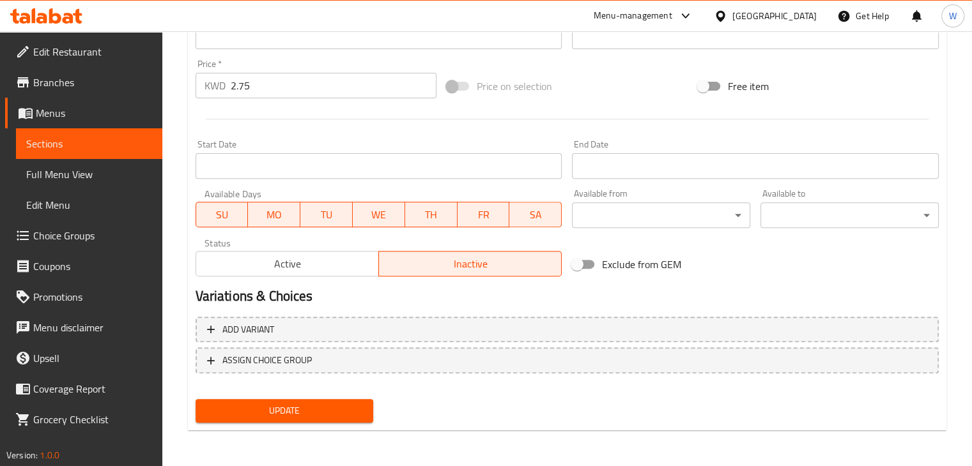
type input "Breaded shrimp meal"
click at [304, 417] on span "Update" at bounding box center [285, 411] width 158 height 16
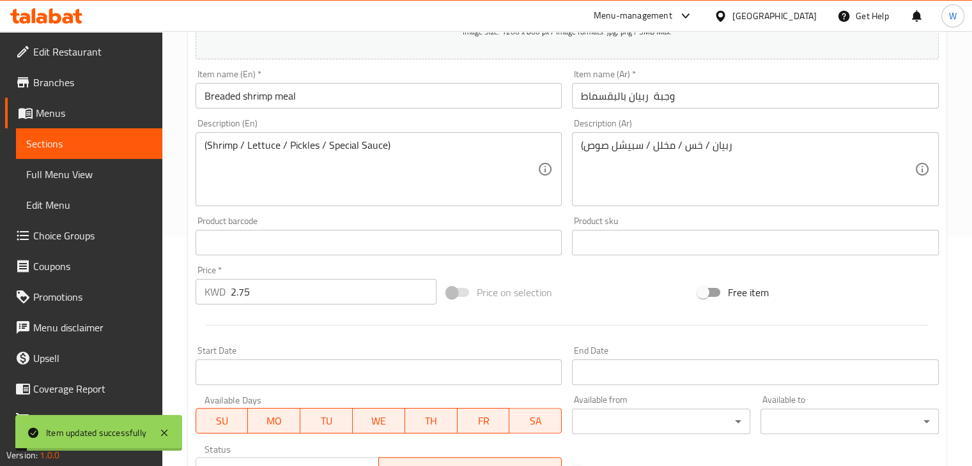
scroll to position [0, 0]
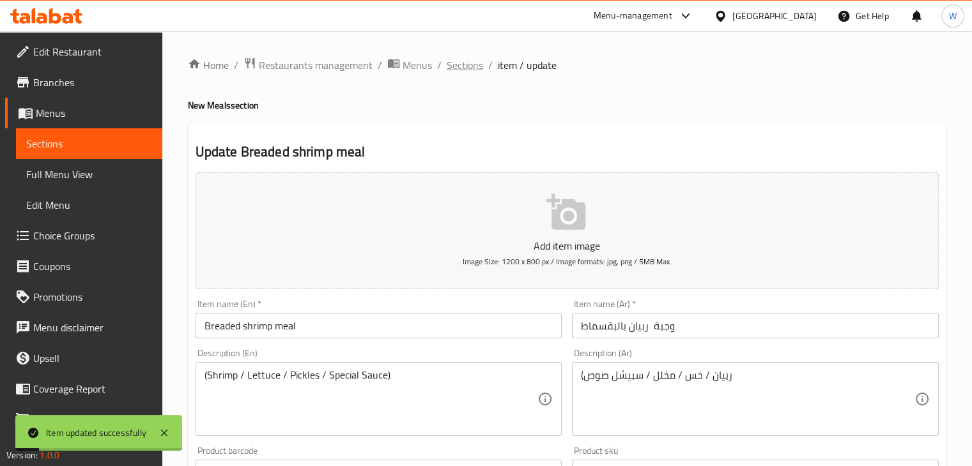
click at [464, 64] on span "Sections" at bounding box center [465, 64] width 36 height 15
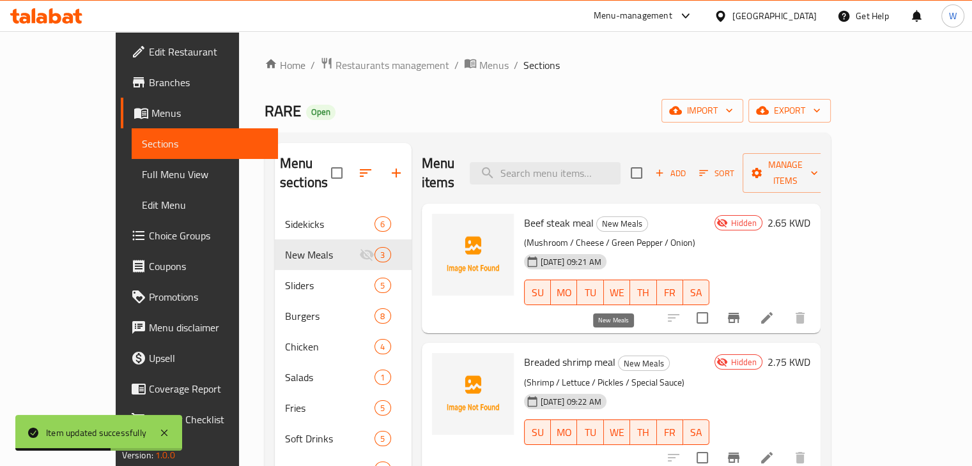
scroll to position [179, 0]
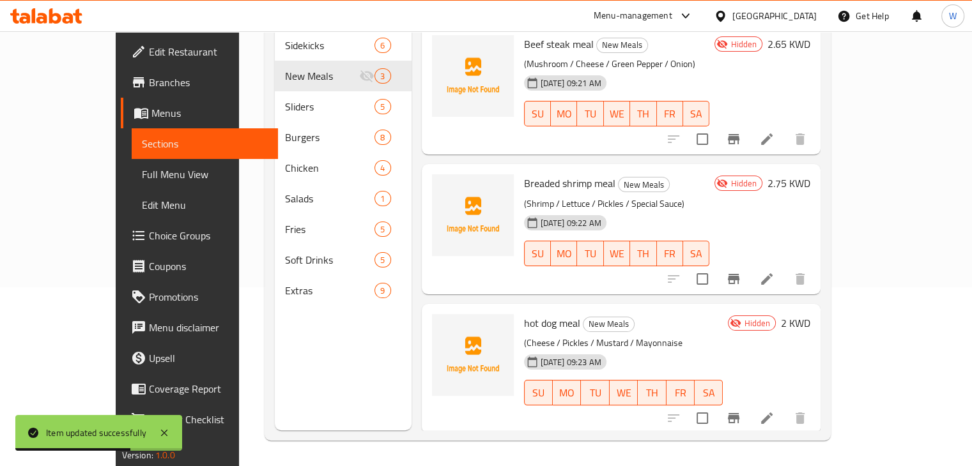
click at [784, 408] on li at bounding box center [767, 418] width 36 height 23
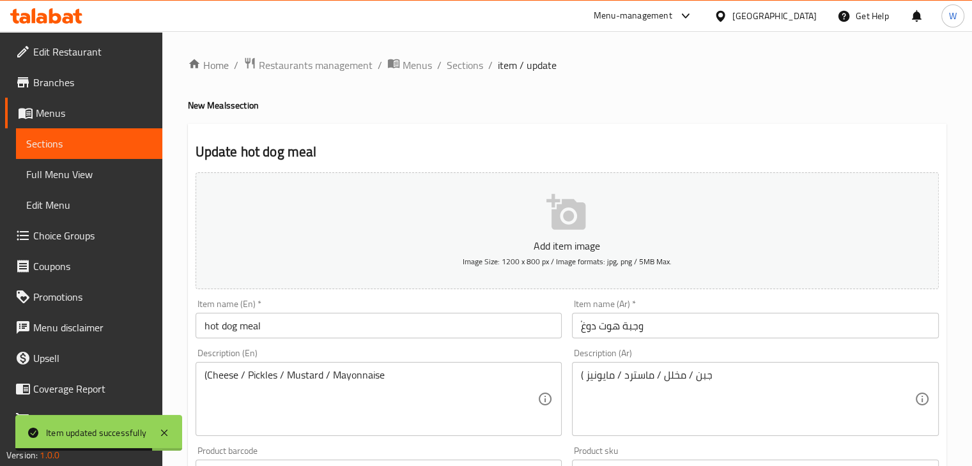
click at [208, 325] on input "hot dog meal" at bounding box center [378, 326] width 367 height 26
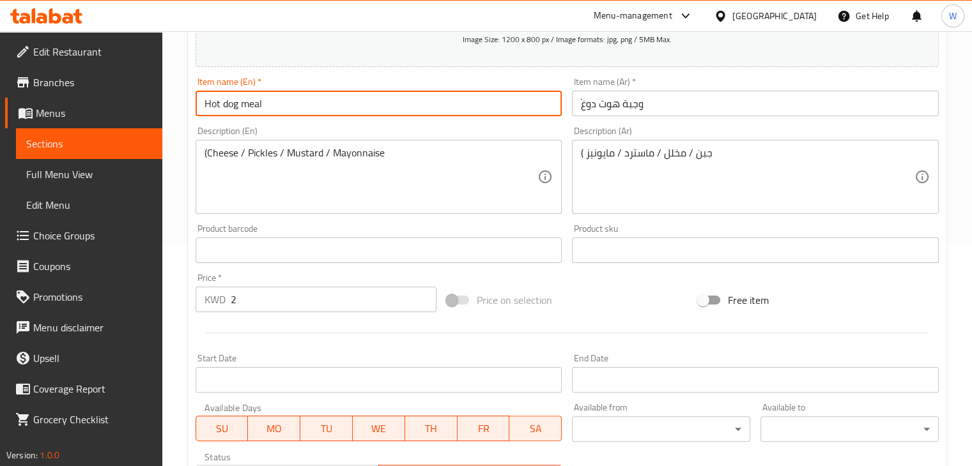
scroll to position [383, 0]
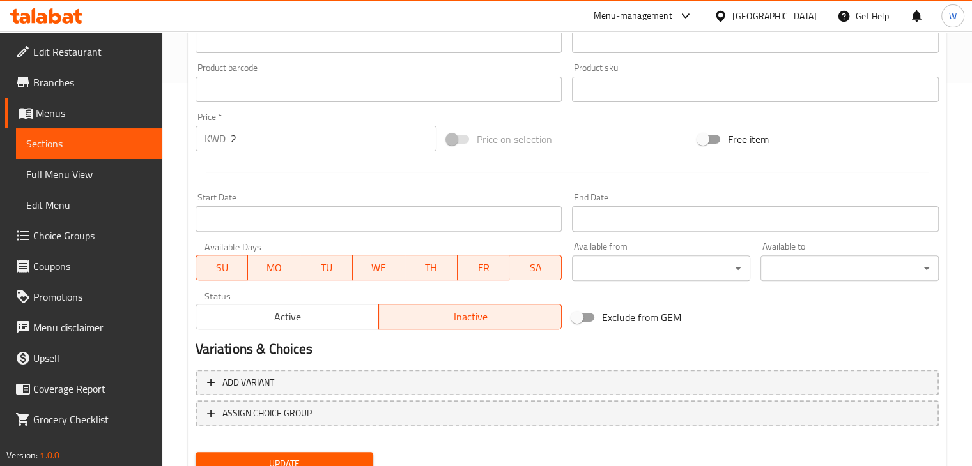
type input "Hot dog meal"
click at [274, 461] on span "Update" at bounding box center [285, 464] width 158 height 16
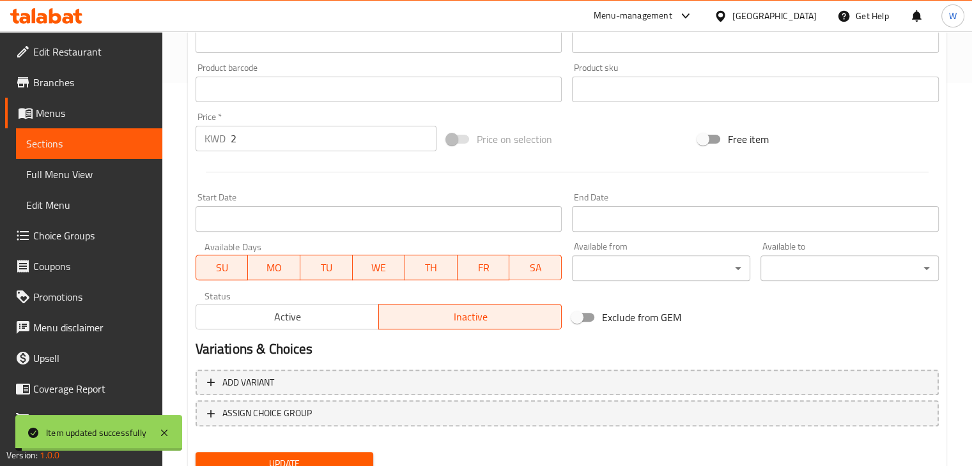
scroll to position [64, 0]
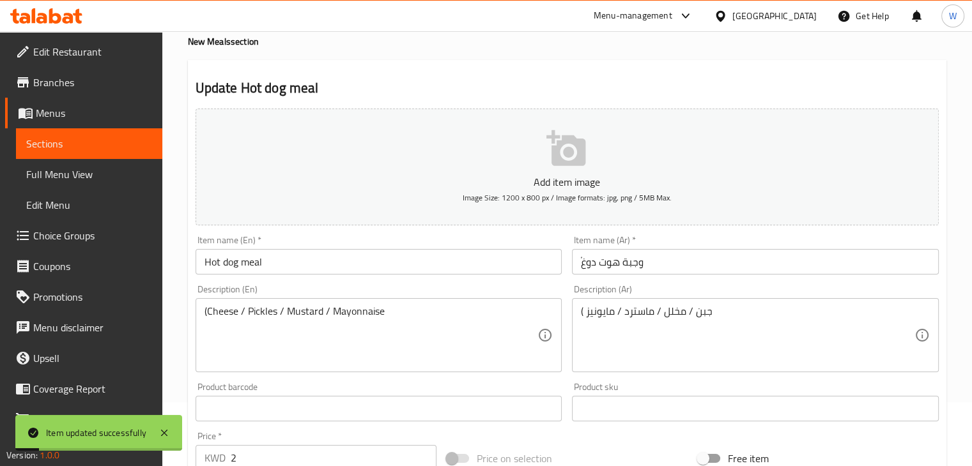
click at [577, 255] on input "ًوجبة هوت دوغ" at bounding box center [755, 262] width 367 height 26
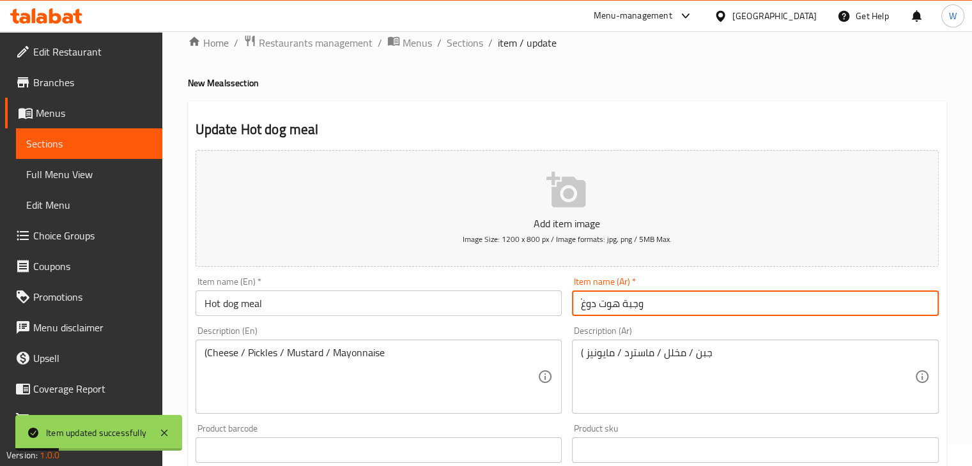
scroll to position [0, 0]
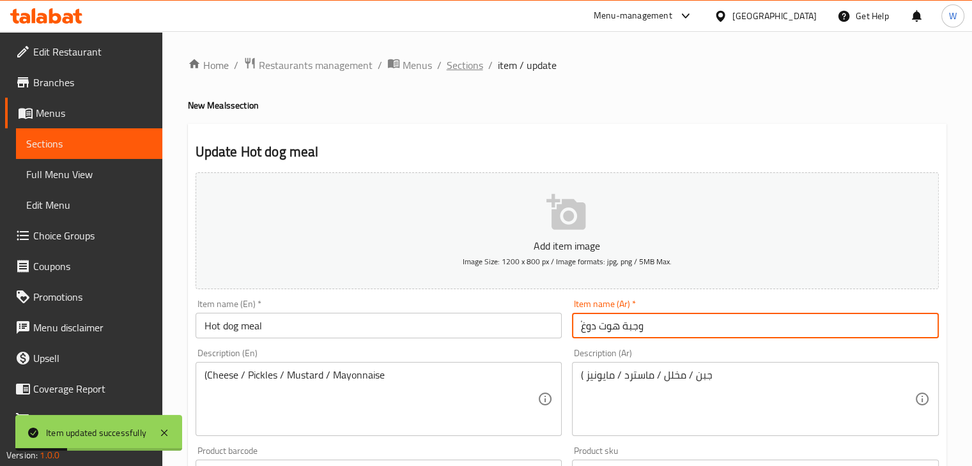
click at [457, 65] on span "Sections" at bounding box center [465, 64] width 36 height 15
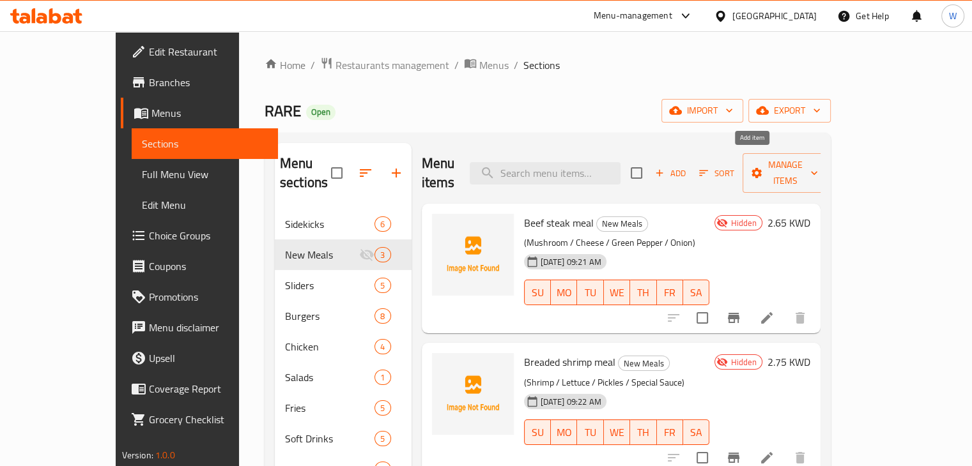
click at [665, 167] on icon "button" at bounding box center [659, 172] width 11 height 11
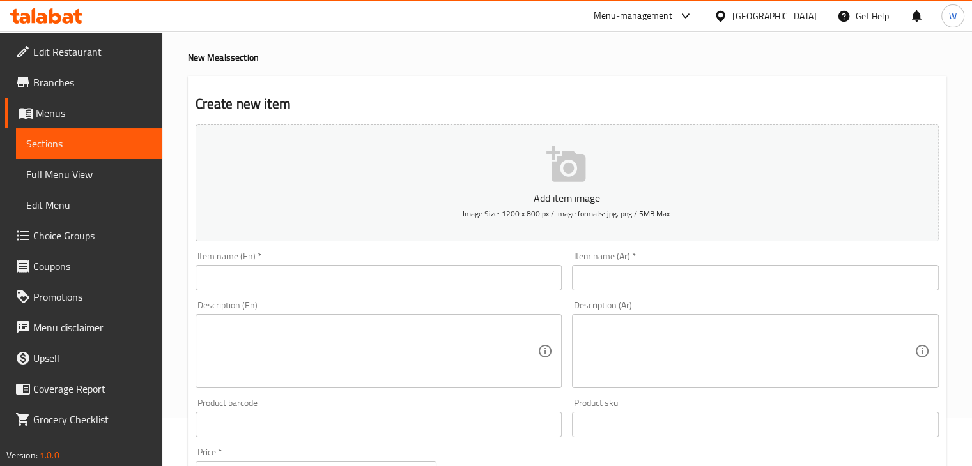
scroll to position [128, 0]
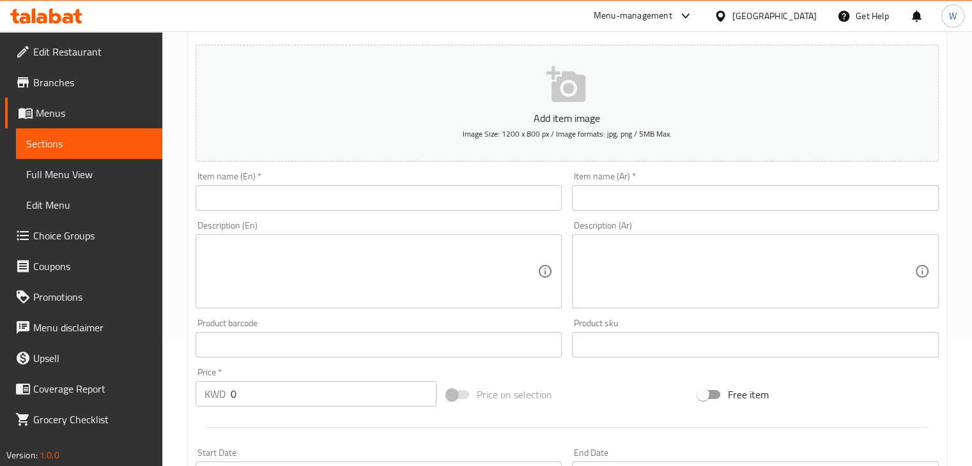
click at [654, 201] on input "text" at bounding box center [755, 198] width 367 height 26
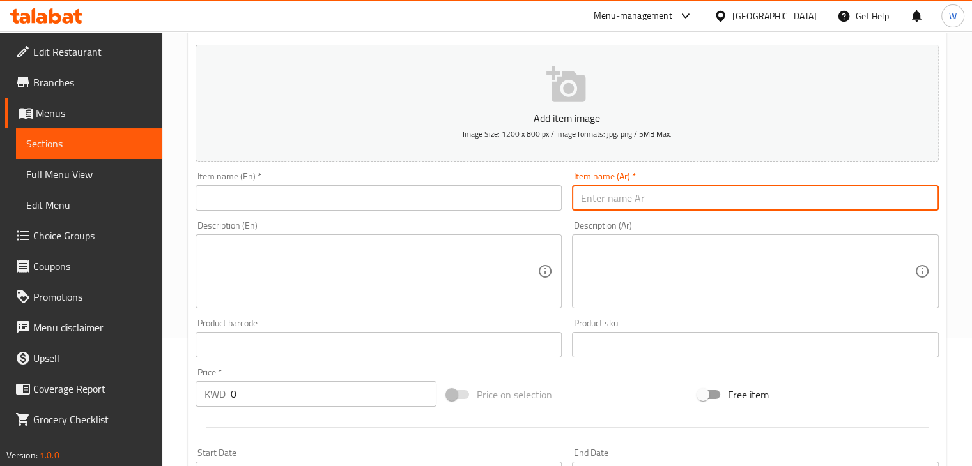
paste input "وجبة دجاج بالمشروم"
type input "وجبة دجاج بالمشروم"
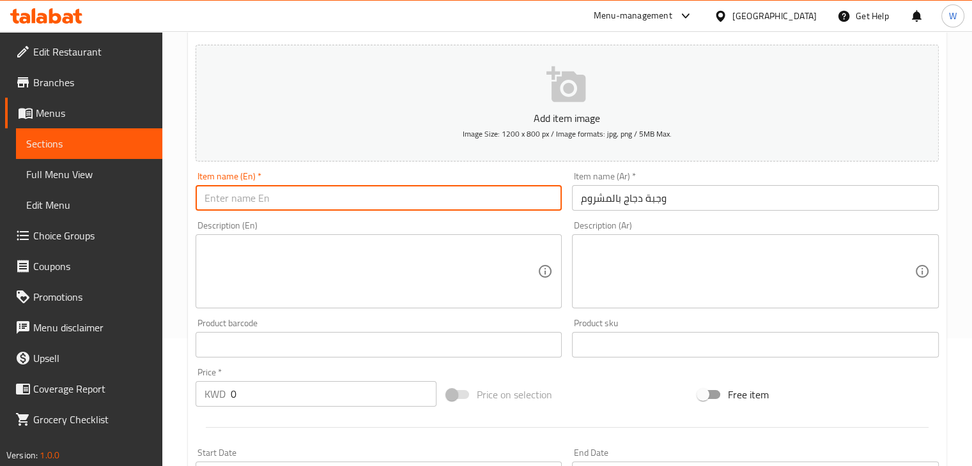
click at [360, 186] on input "text" at bounding box center [378, 198] width 367 height 26
paste input "Chicken and Mushroom Meal"
type input "Chicken and Mushroom Meal"
click at [626, 254] on textarea at bounding box center [747, 271] width 333 height 61
paste textarea "( جبن /مشروم /ماسترد صوص )"
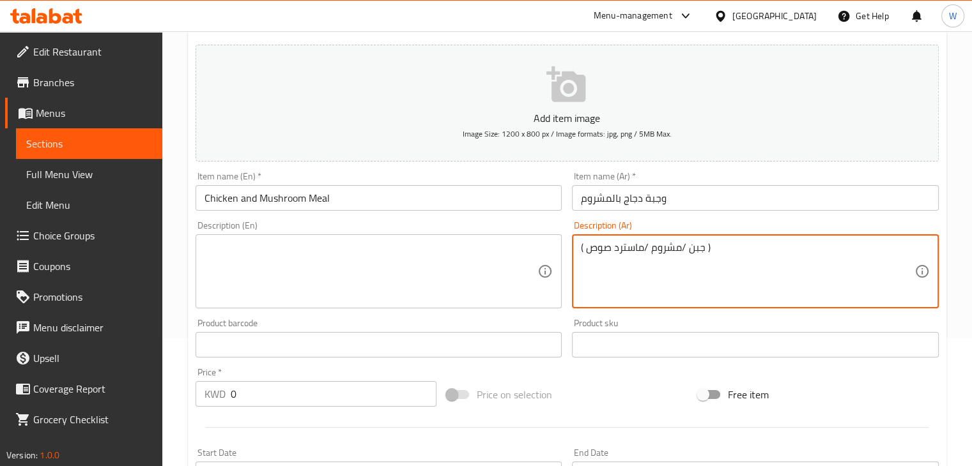
type textarea "( جبن /مشروم /ماسترد صوص )"
click at [335, 281] on textarea at bounding box center [370, 271] width 333 height 61
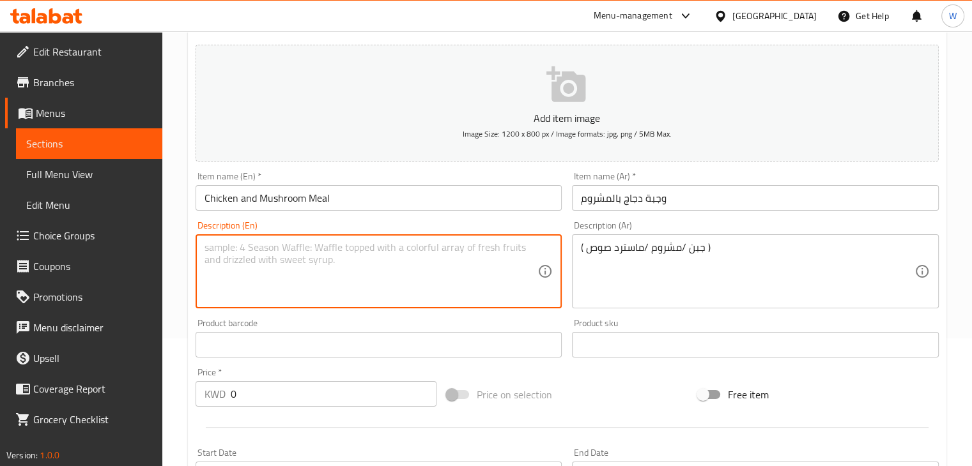
paste textarea "(Cheese/Mushroom/Mustard Sauce)"
type textarea "(Cheese/Mushroom/Mustard Sauce)"
click at [257, 385] on input "0" at bounding box center [334, 394] width 206 height 26
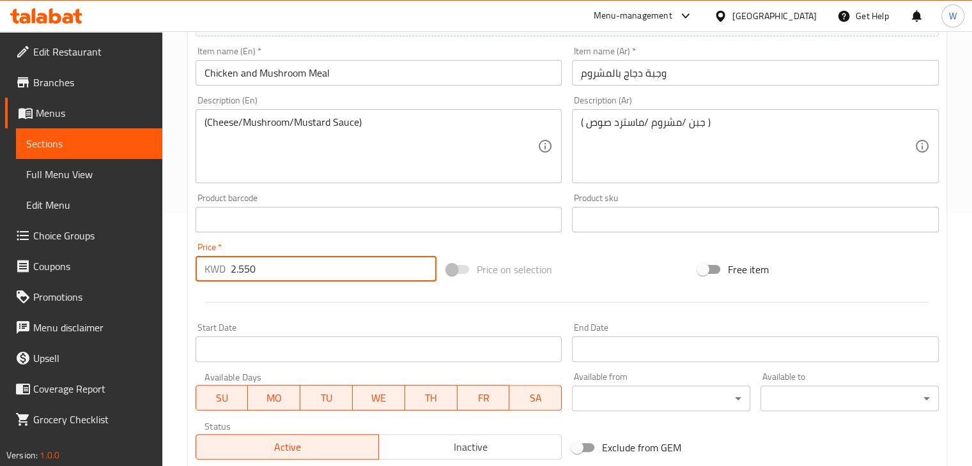
scroll to position [436, 0]
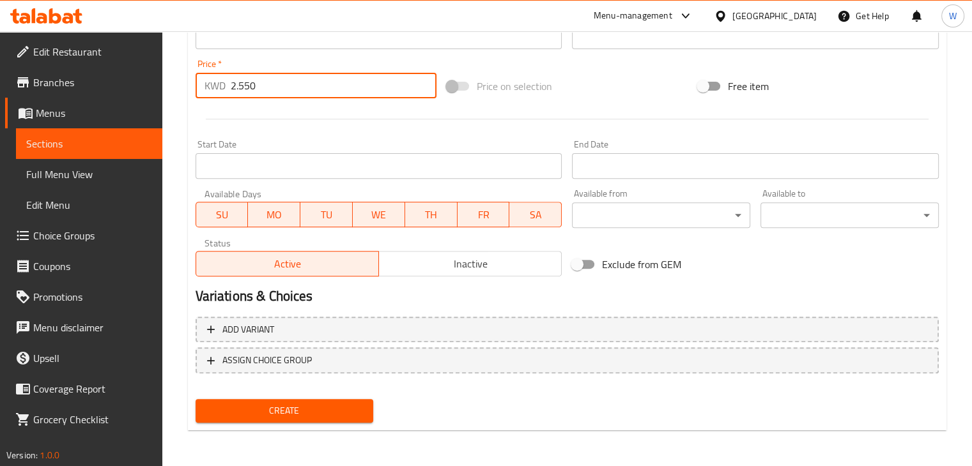
type input "2.550"
click at [475, 278] on div "Status Active Inactive" at bounding box center [378, 257] width 377 height 49
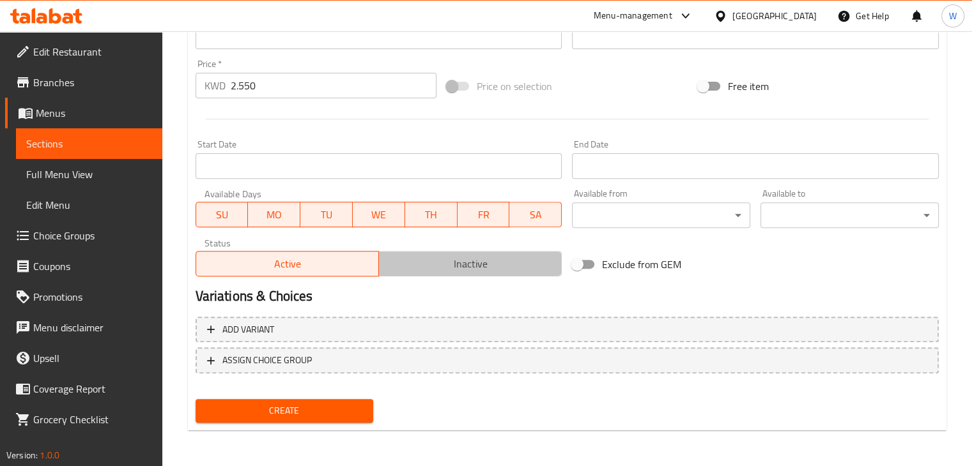
drag, startPoint x: 479, startPoint y: 268, endPoint x: 461, endPoint y: 286, distance: 25.3
click at [479, 268] on span "Inactive" at bounding box center [470, 264] width 172 height 19
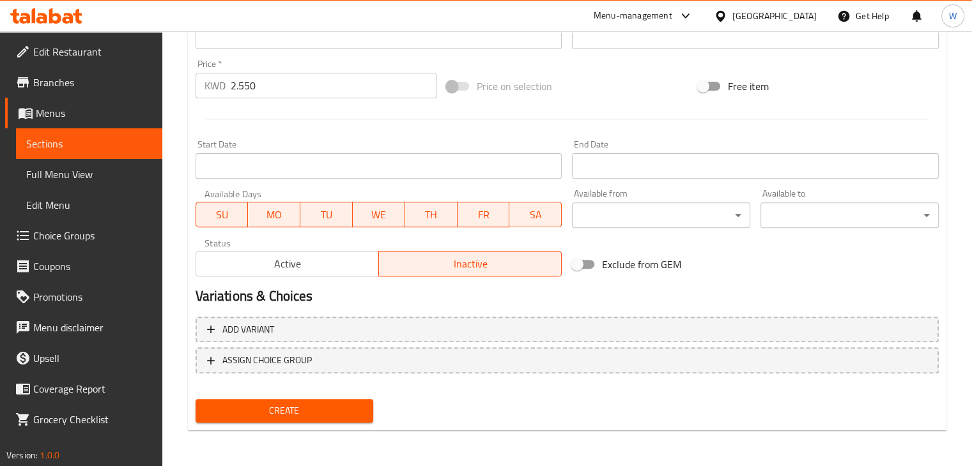
click at [314, 416] on span "Create" at bounding box center [285, 411] width 158 height 16
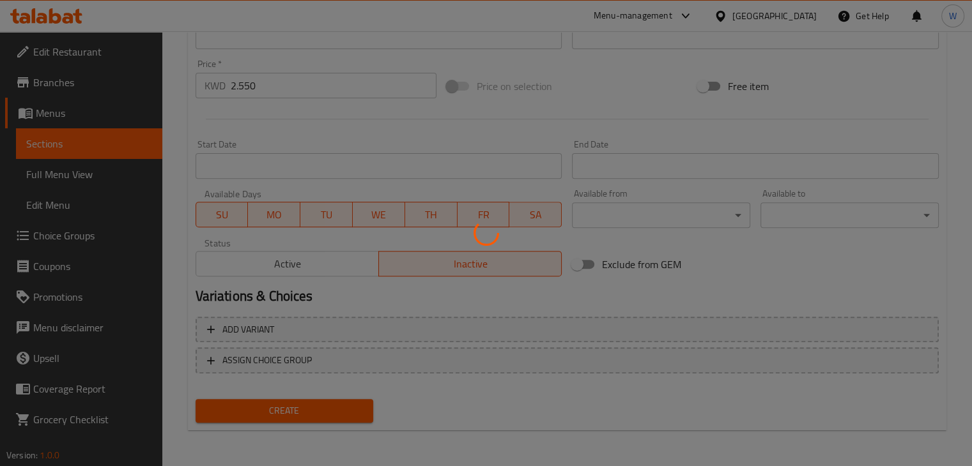
type input "0"
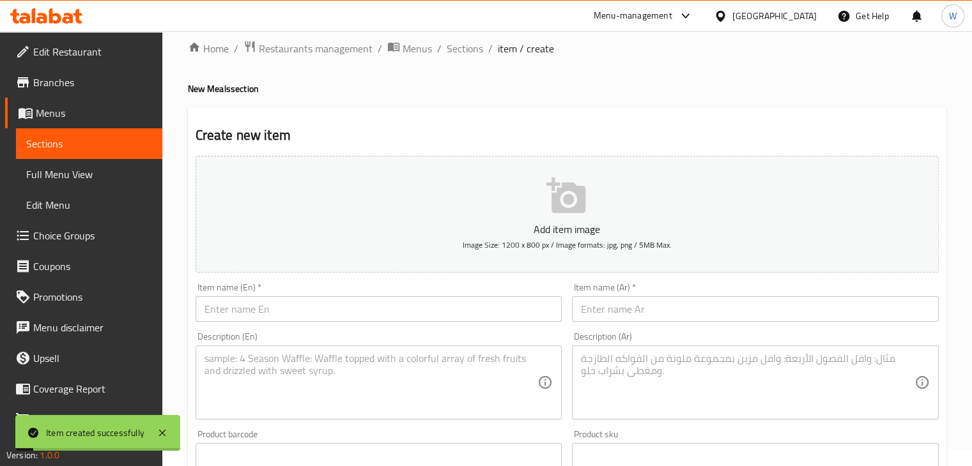
scroll to position [0, 0]
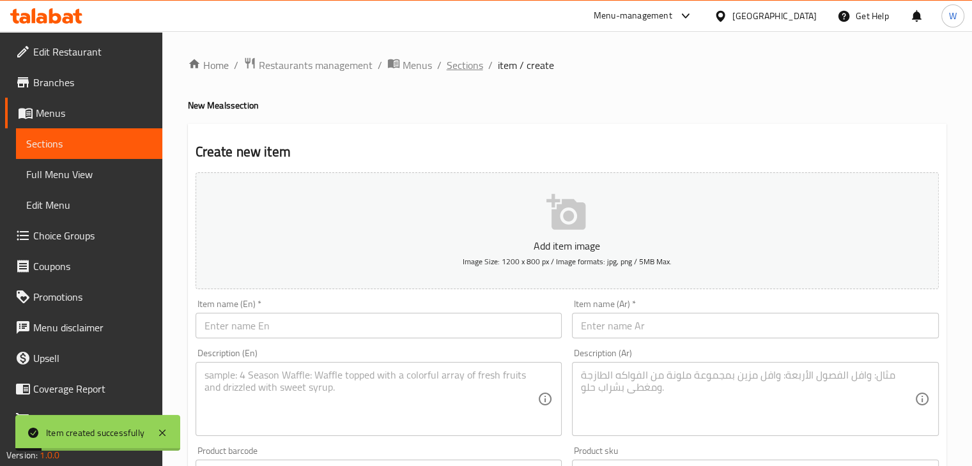
click at [457, 71] on span "Sections" at bounding box center [465, 64] width 36 height 15
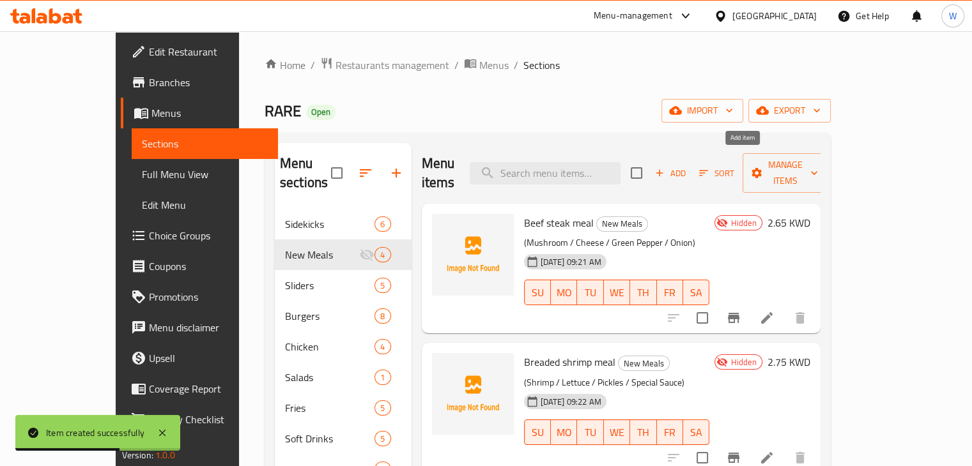
click at [687, 169] on span "Add" at bounding box center [670, 173] width 34 height 15
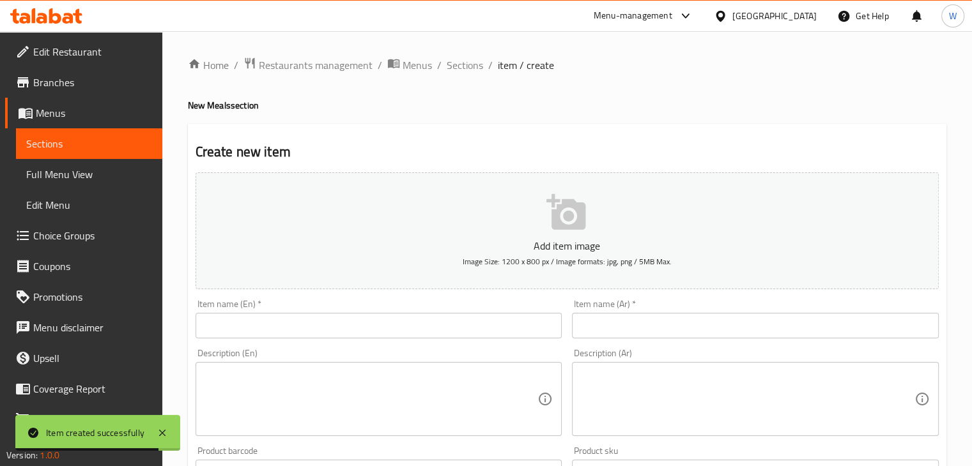
click at [613, 315] on input "text" at bounding box center [755, 326] width 367 height 26
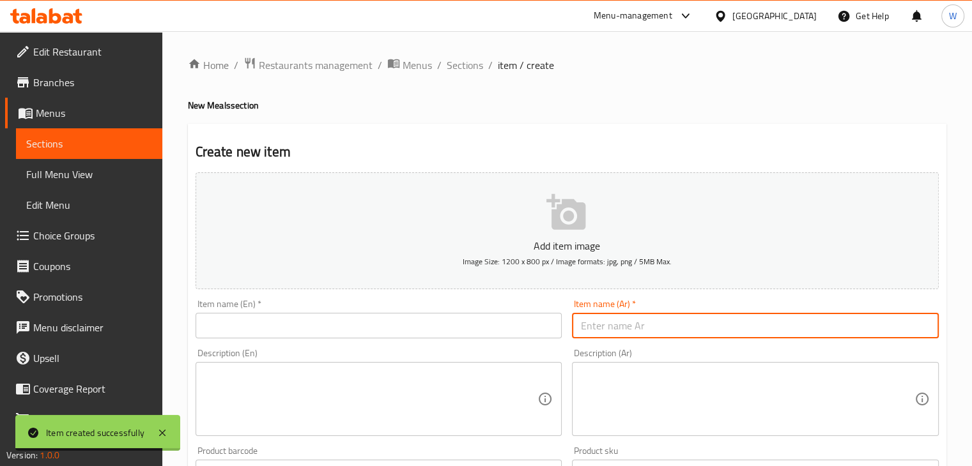
paste input "Chicken Fajita Meal"
click at [613, 317] on input "Chicken Fajita Meal" at bounding box center [755, 326] width 367 height 26
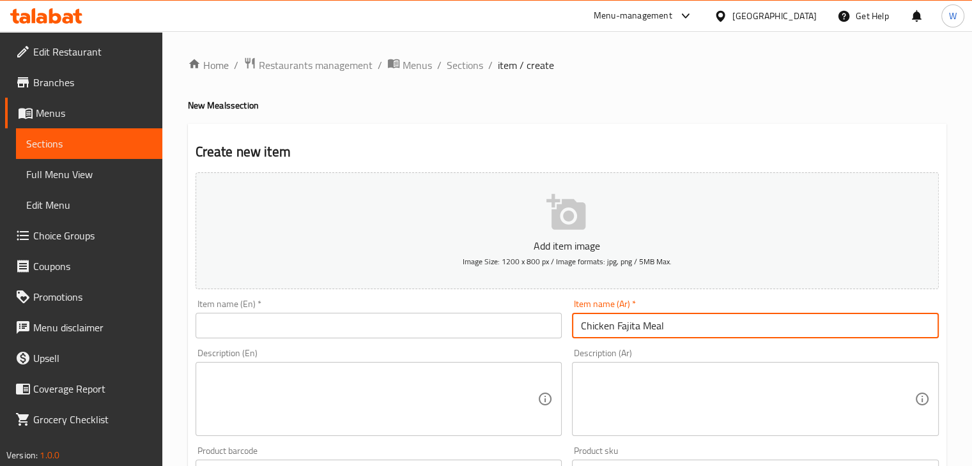
click at [613, 317] on input "Chicken Fajita Meal" at bounding box center [755, 326] width 367 height 26
type input "Chicken Fajita Meal"
click at [429, 318] on input "text" at bounding box center [378, 326] width 367 height 26
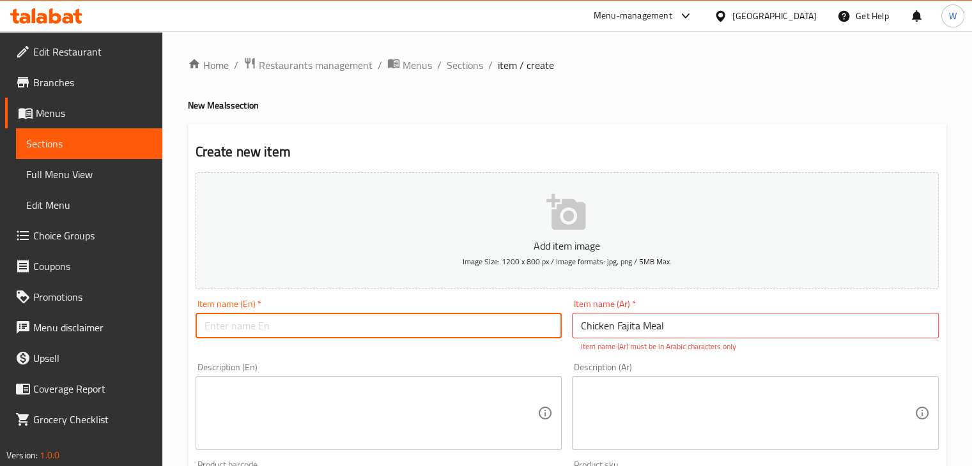
paste input "Chicken Fajita Meal"
type input "Chicken Fajita Meal"
click at [628, 341] on p "Item name (Ar) must be in Arabic characters only" at bounding box center [755, 346] width 349 height 11
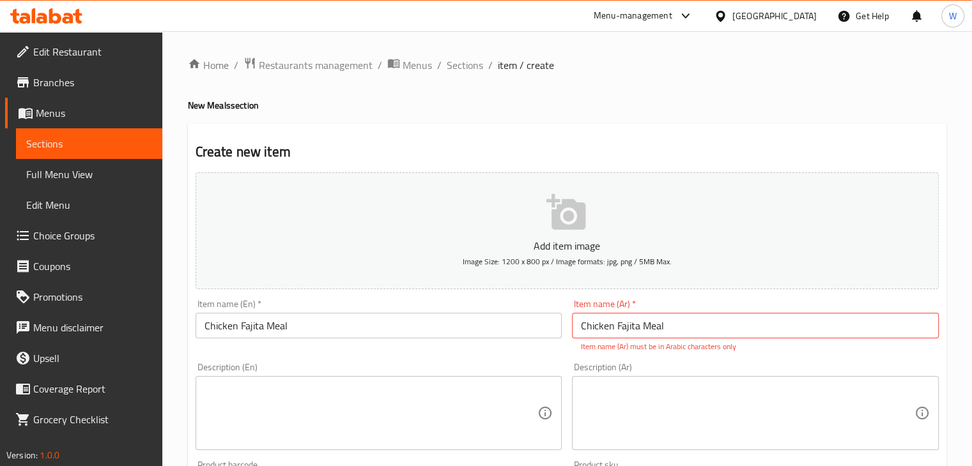
click at [632, 328] on input "Chicken Fajita Meal" at bounding box center [755, 326] width 367 height 26
click at [673, 332] on input "text" at bounding box center [755, 326] width 367 height 26
paste input "وجبة فاهيتا دجاج"
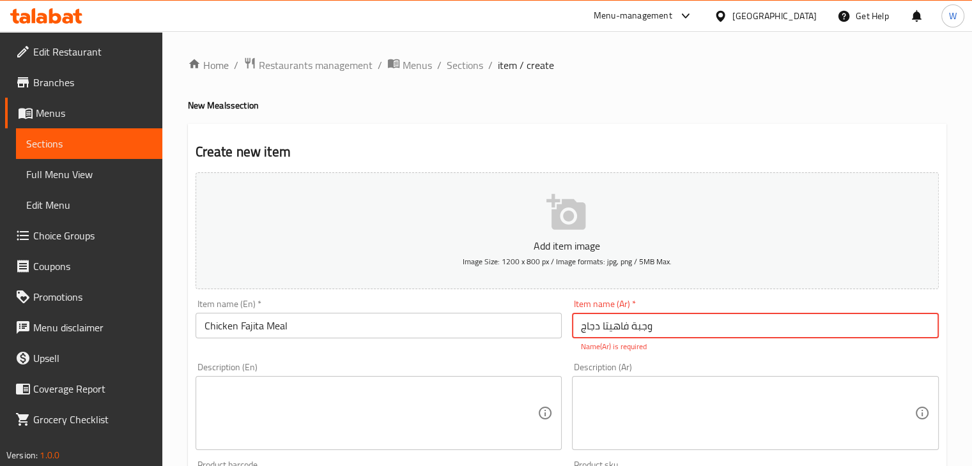
type input "وجبة فاهيتا دجاج"
click at [347, 391] on textarea at bounding box center [370, 413] width 333 height 61
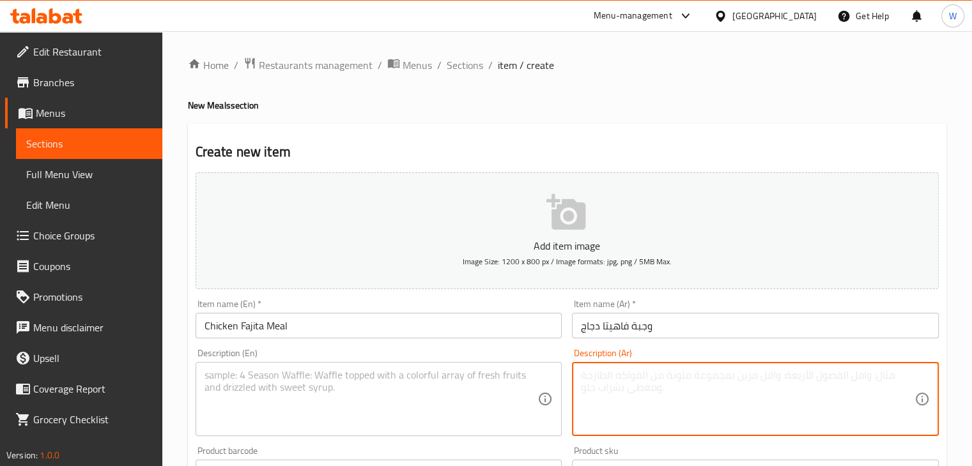
click at [620, 397] on textarea at bounding box center [747, 399] width 333 height 61
paste textarea "جبن / فلفل أخضر بارد / بصل"
type textarea "جبن / فلفل أخضر بارد / بصل"
click at [287, 389] on textarea at bounding box center [370, 399] width 333 height 61
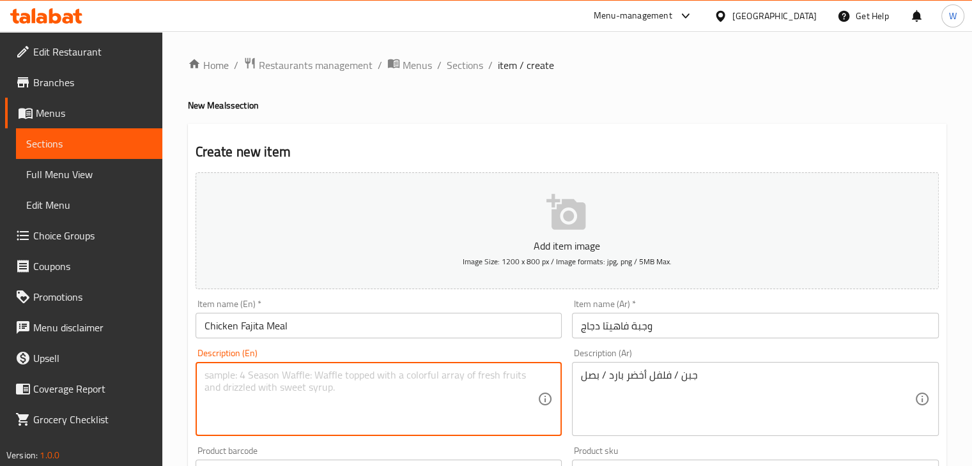
paste textarea "Cheese / Green Pepper / Onion"
type textarea "Cheese / Green Pepper / Onion"
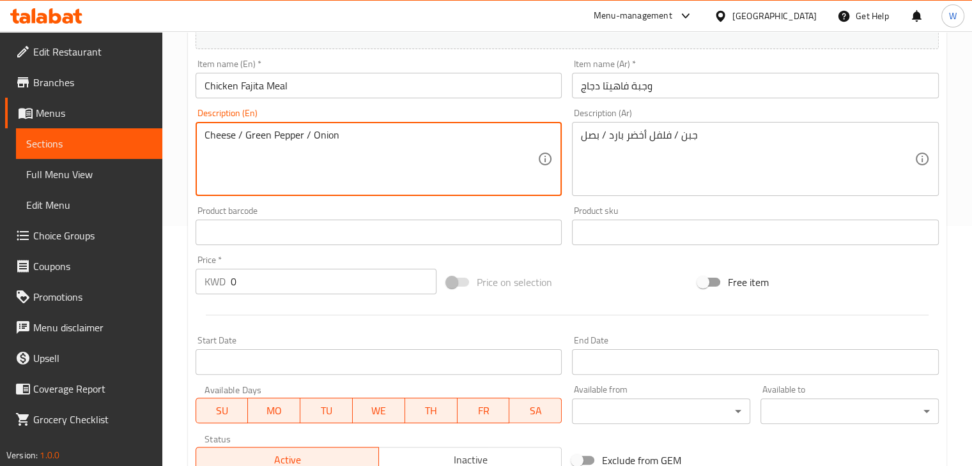
scroll to position [256, 0]
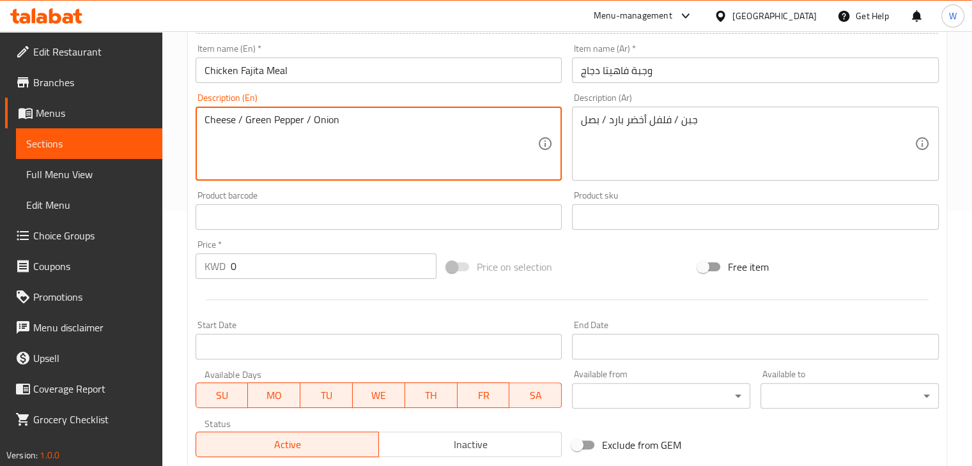
click at [251, 270] on input "0" at bounding box center [334, 267] width 206 height 26
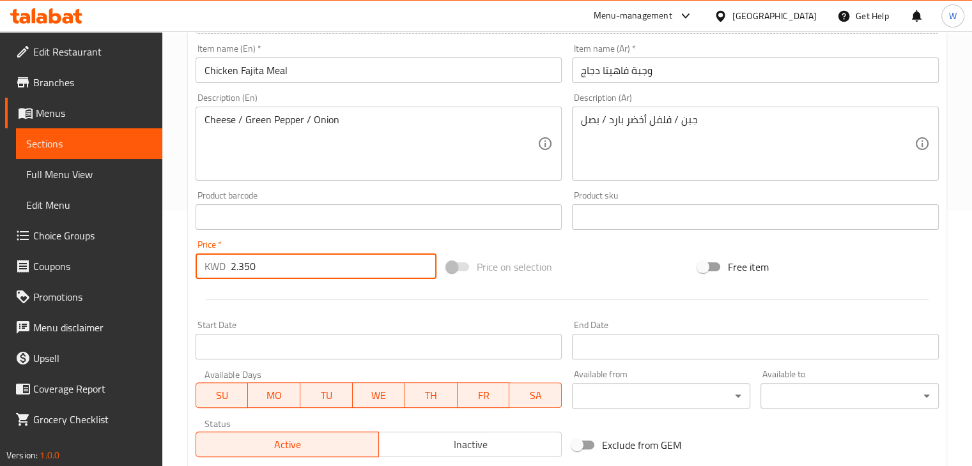
scroll to position [436, 0]
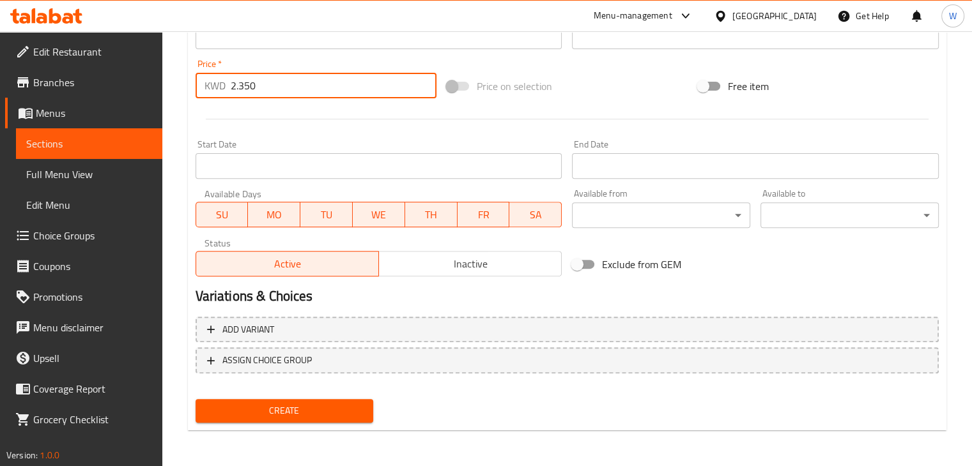
type input "2.350"
click at [480, 259] on span "Inactive" at bounding box center [470, 264] width 172 height 19
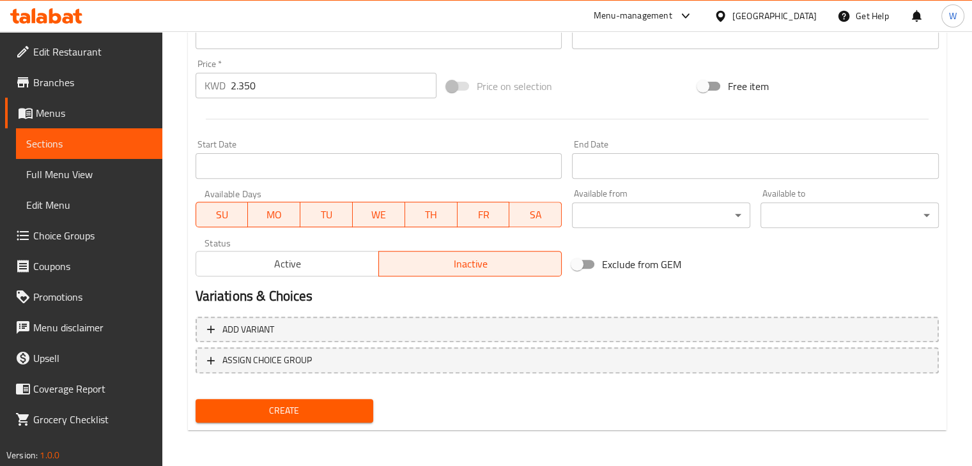
click at [322, 409] on span "Create" at bounding box center [285, 411] width 158 height 16
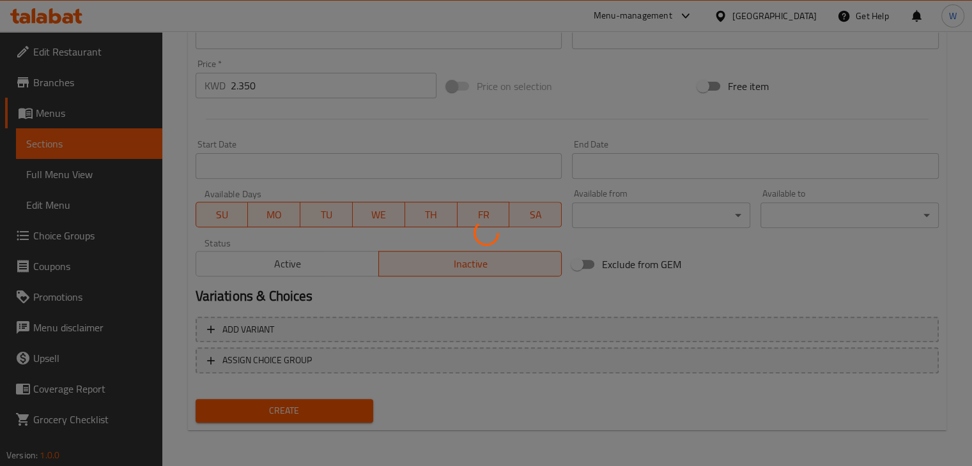
type input "0"
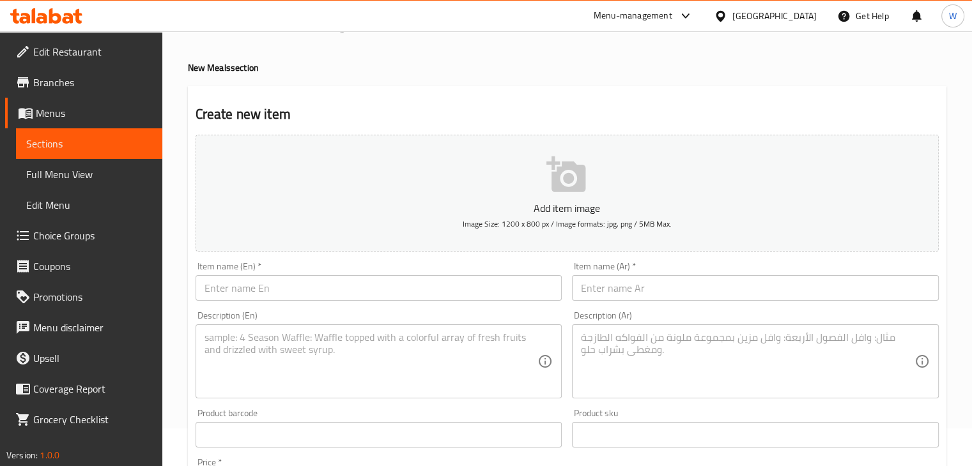
scroll to position [0, 0]
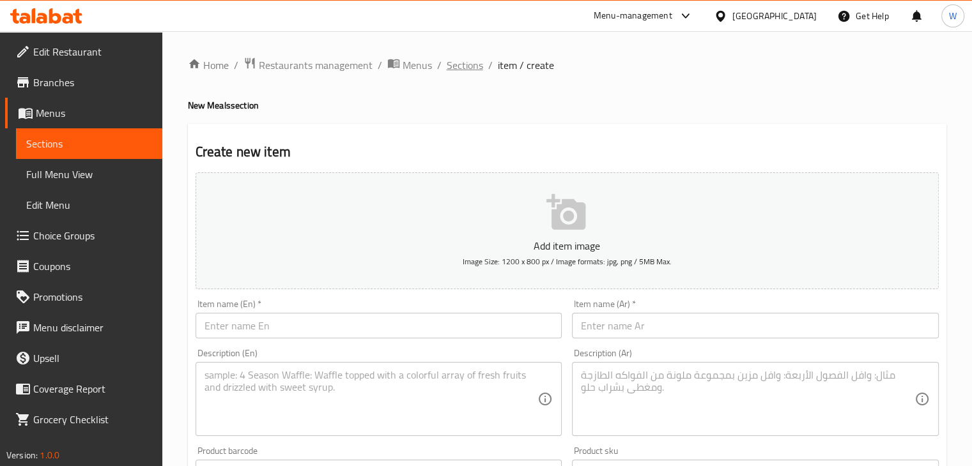
click at [471, 65] on span "Sections" at bounding box center [465, 64] width 36 height 15
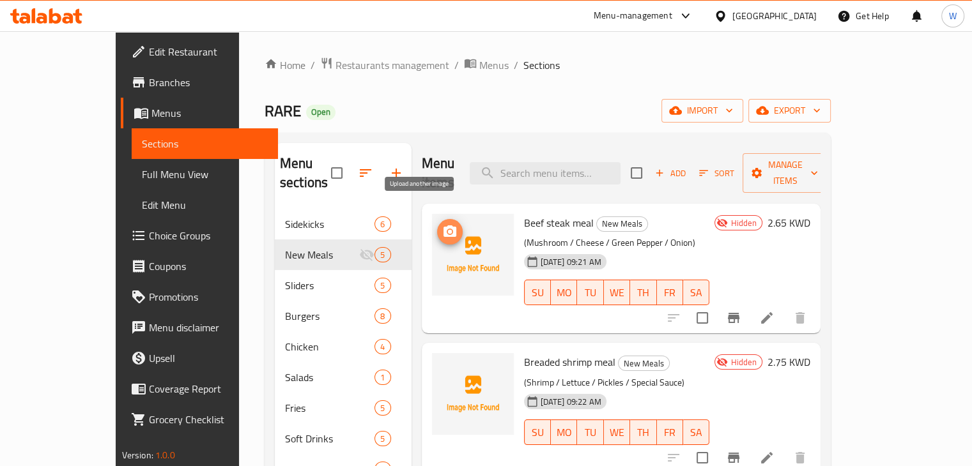
click at [443, 226] on icon "upload picture" at bounding box center [449, 231] width 13 height 11
click at [447, 230] on circle "upload picture" at bounding box center [449, 232] width 4 height 4
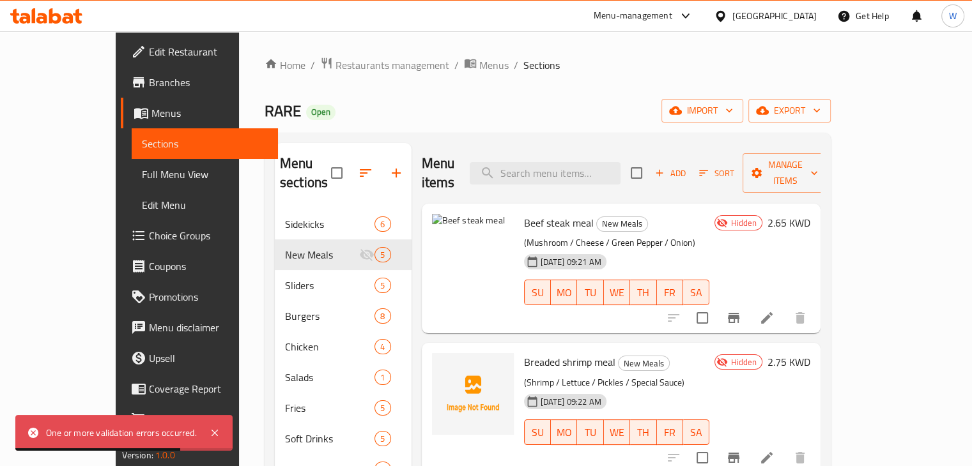
click at [810, 239] on div "Hidden 2.65 KWD" at bounding box center [759, 268] width 101 height 109
click at [774, 310] on icon at bounding box center [766, 317] width 15 height 15
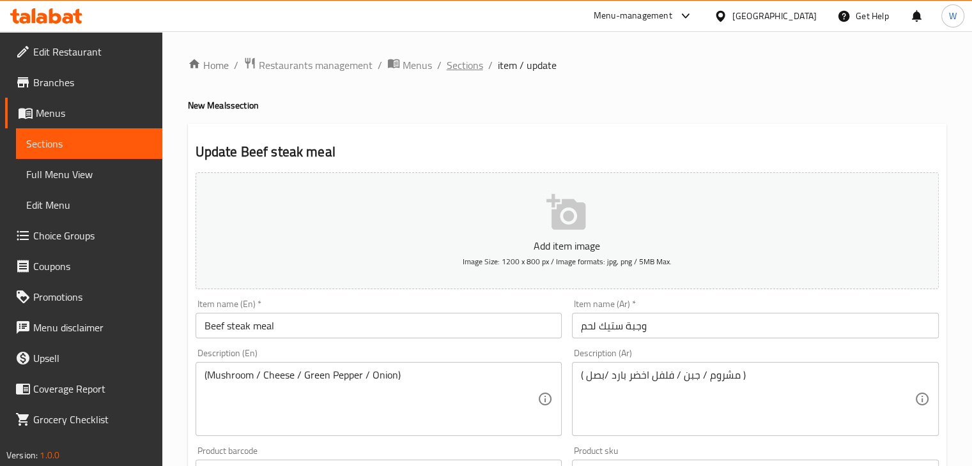
click at [470, 68] on span "Sections" at bounding box center [465, 64] width 36 height 15
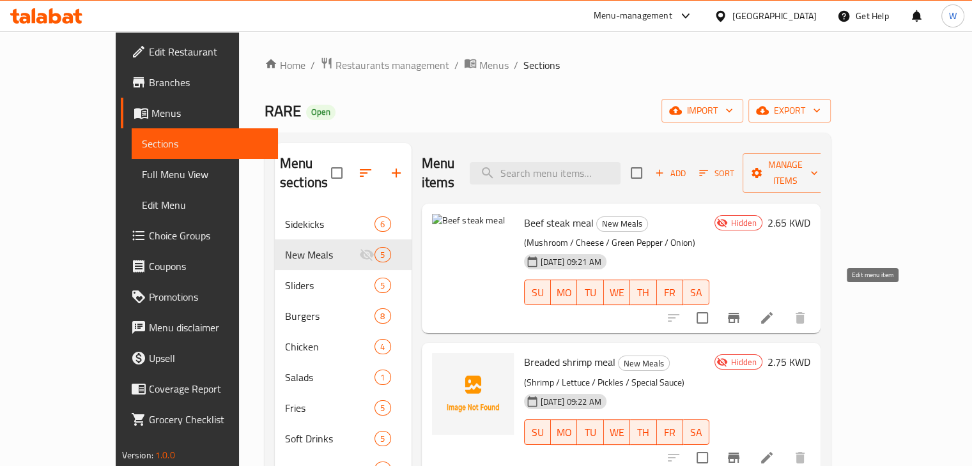
click at [774, 310] on icon at bounding box center [766, 317] width 15 height 15
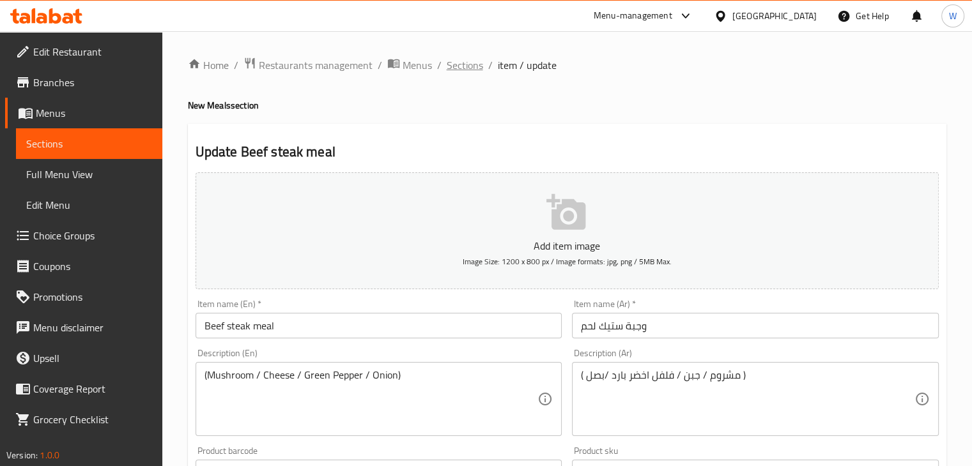
click at [469, 67] on span "Sections" at bounding box center [465, 64] width 36 height 15
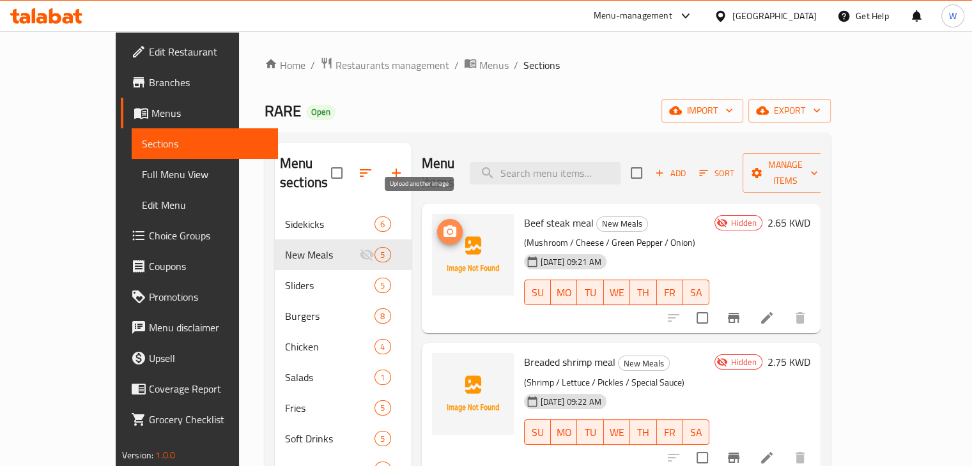
click at [443, 226] on icon "upload picture" at bounding box center [449, 231] width 13 height 11
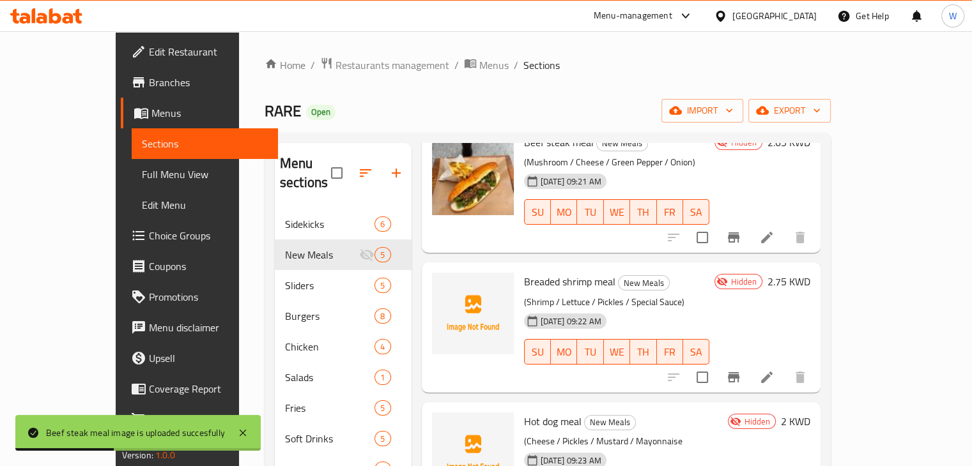
scroll to position [64, 0]
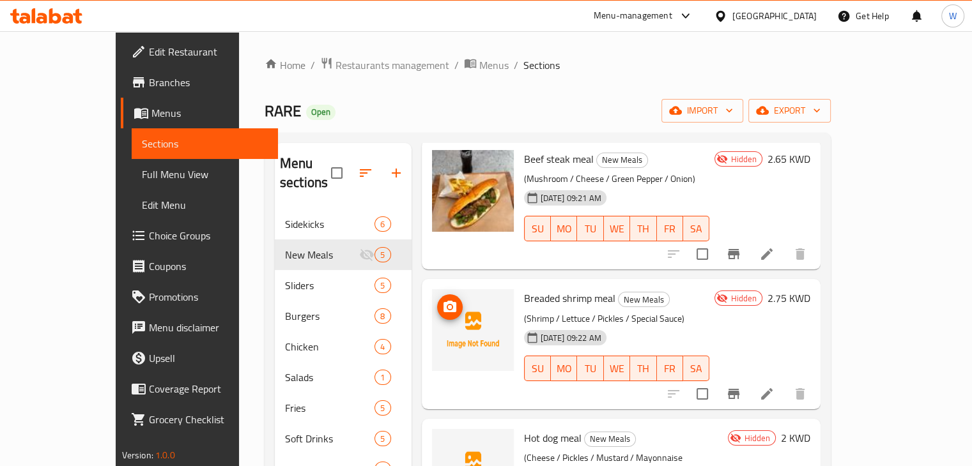
click at [443, 301] on icon "upload picture" at bounding box center [449, 306] width 13 height 11
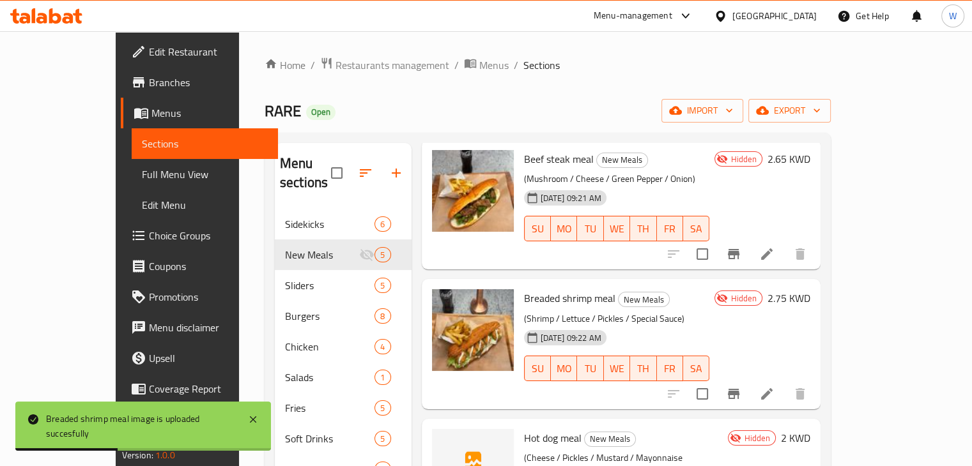
drag, startPoint x: 965, startPoint y: 306, endPoint x: 895, endPoint y: 301, distance: 69.8
click at [856, 307] on div "Home / Restaurants management / Menus / Sections RARE Open import export Menu s…" at bounding box center [547, 338] width 617 height 614
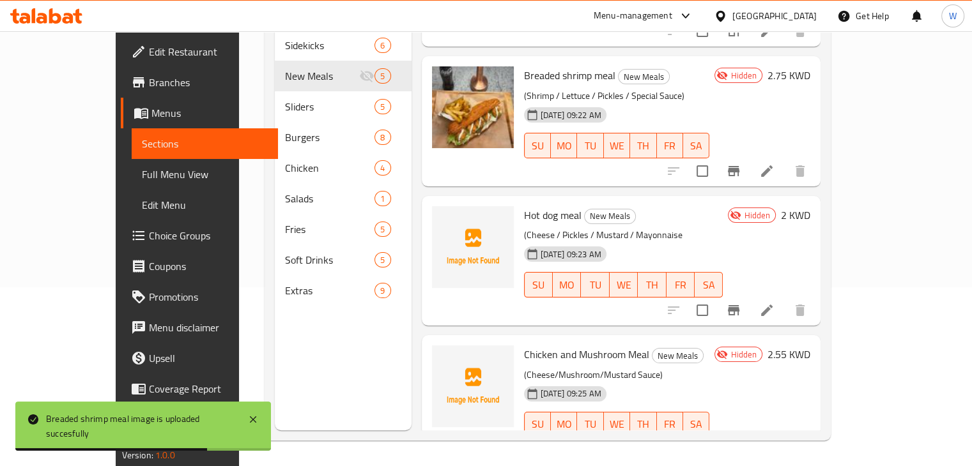
scroll to position [72, 0]
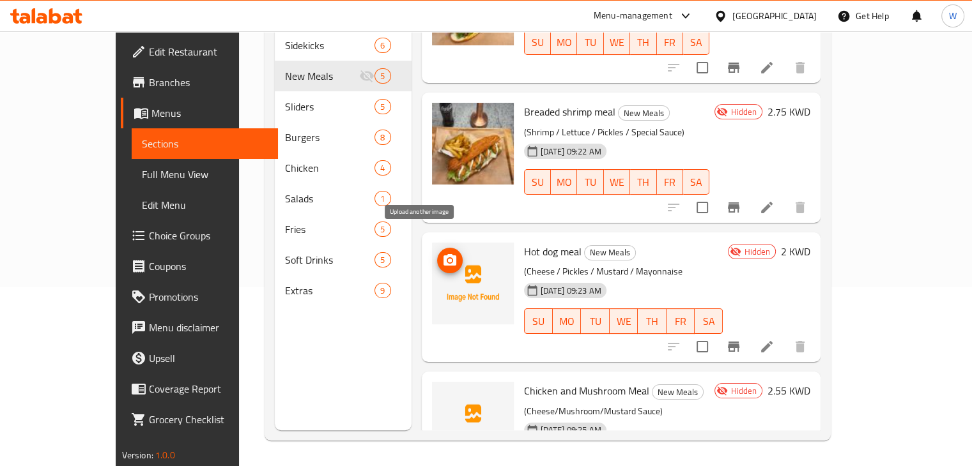
click at [443, 254] on icon "upload picture" at bounding box center [449, 259] width 13 height 11
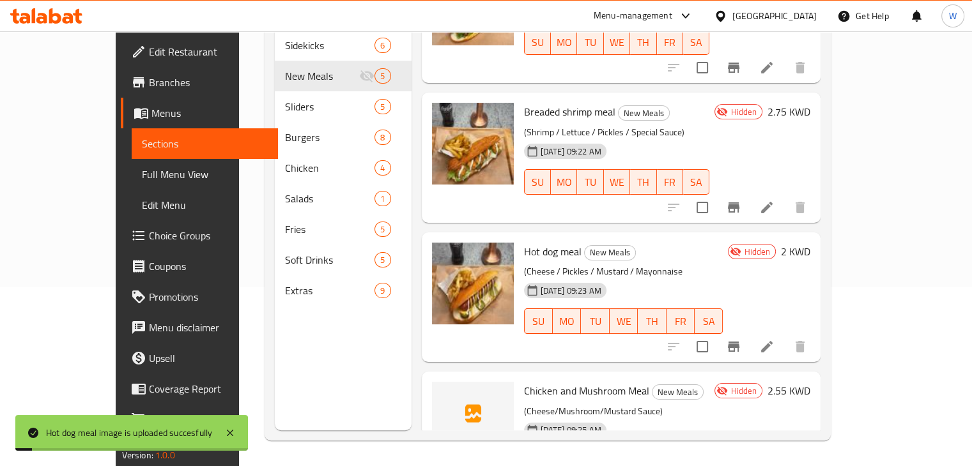
click at [411, 350] on div "Menu items Add Sort Manage items Beef steak meal New Meals (Mushroom / Cheese /…" at bounding box center [615, 197] width 409 height 466
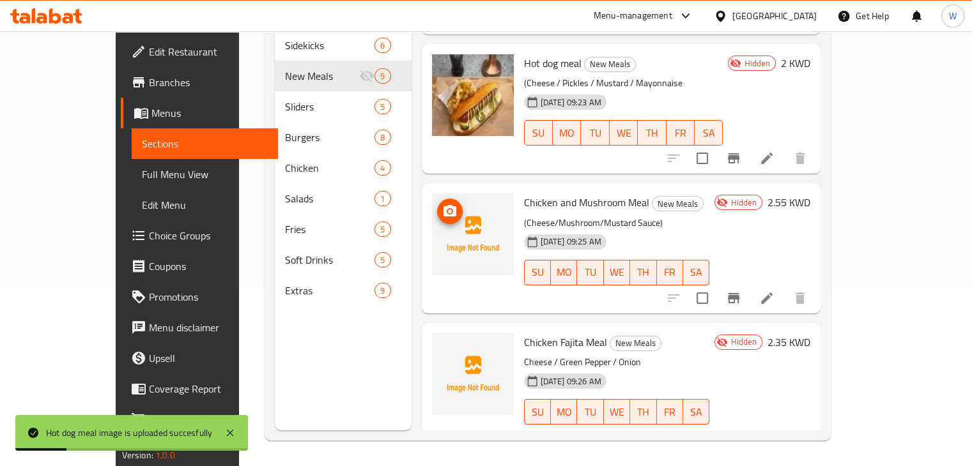
scroll to position [263, 0]
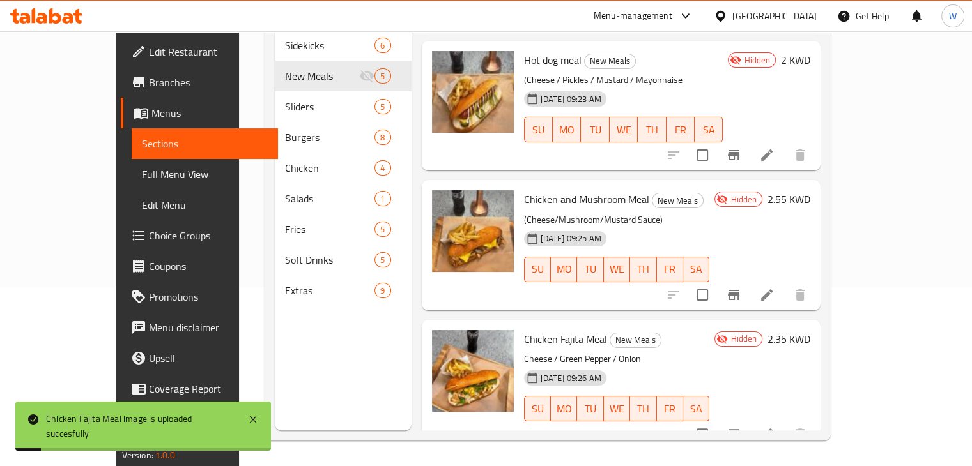
click at [521, 284] on div "Chicken and Mushroom Meal New Meals (Cheese/Mushroom/Mustard Sauce) [DATE] 09:2…" at bounding box center [617, 244] width 196 height 119
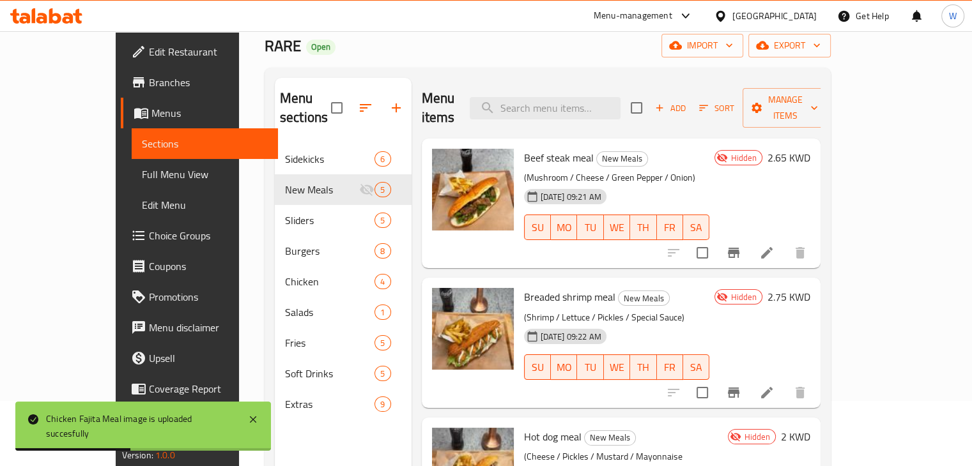
scroll to position [0, 0]
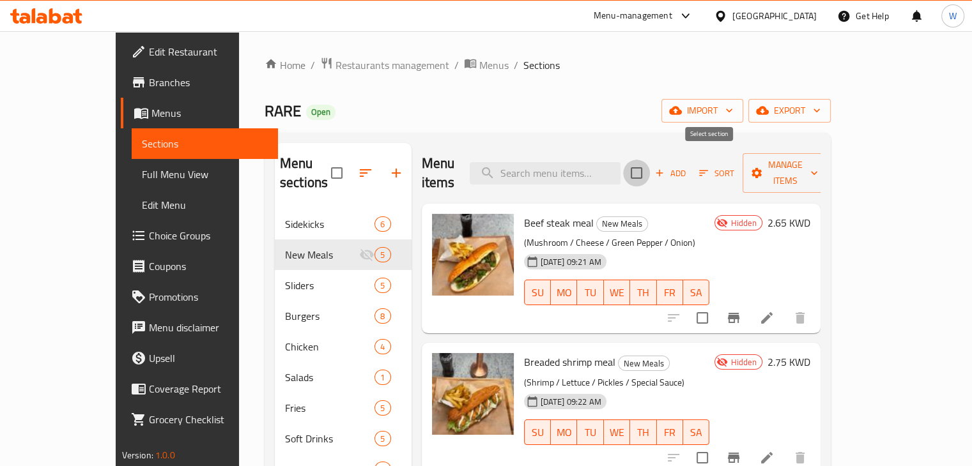
click at [650, 166] on input "checkbox" at bounding box center [636, 173] width 27 height 27
checkbox input "true"
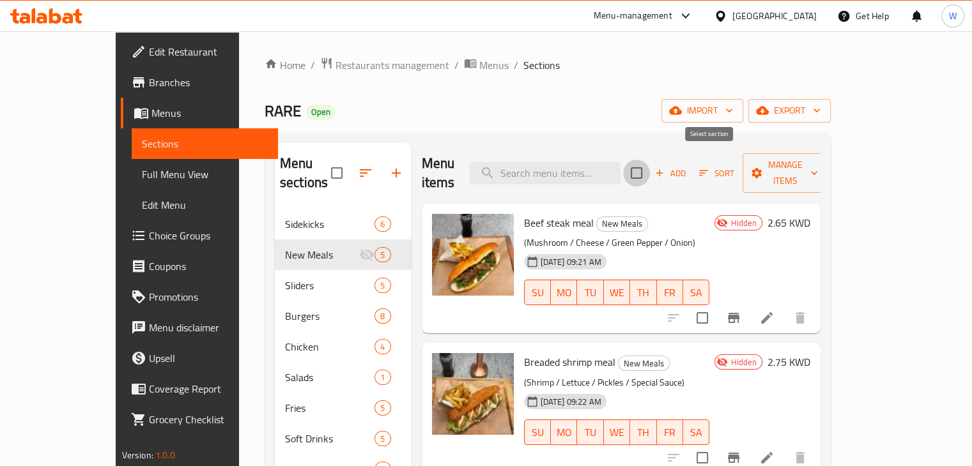
checkbox input "true"
click at [820, 167] on icon "button" at bounding box center [813, 173] width 13 height 13
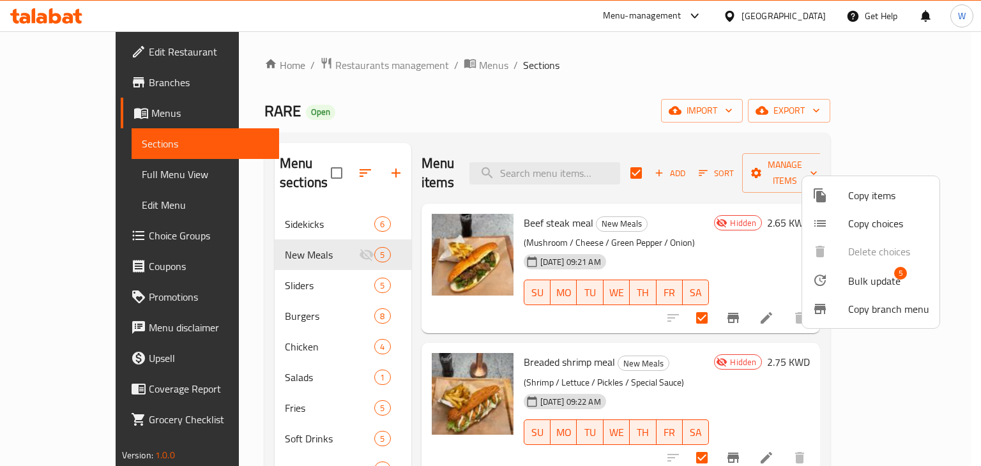
click at [882, 286] on span "Bulk update" at bounding box center [874, 280] width 52 height 15
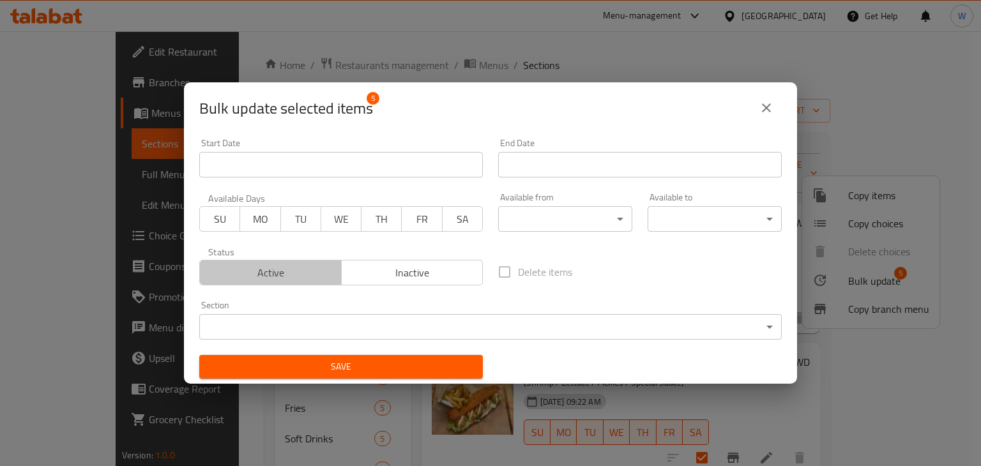
click at [305, 270] on span "Active" at bounding box center [271, 273] width 132 height 19
click at [406, 371] on span "Save" at bounding box center [341, 367] width 263 height 16
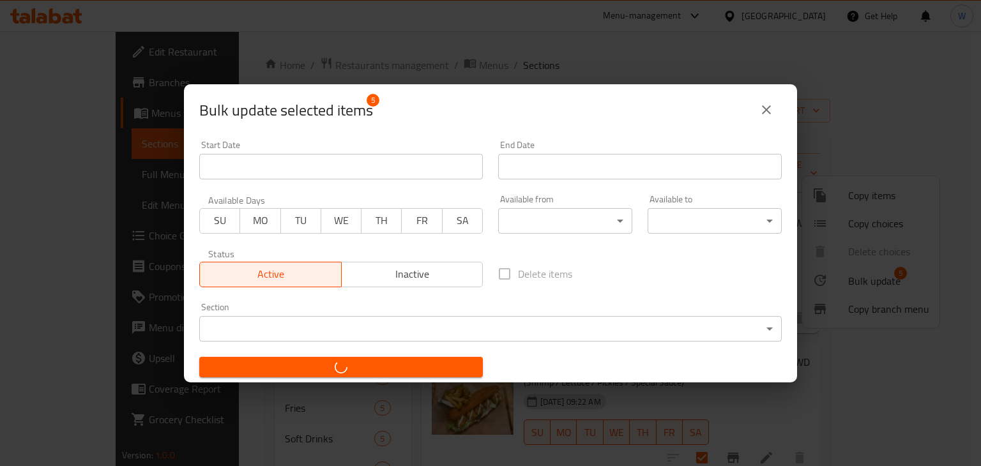
checkbox input "false"
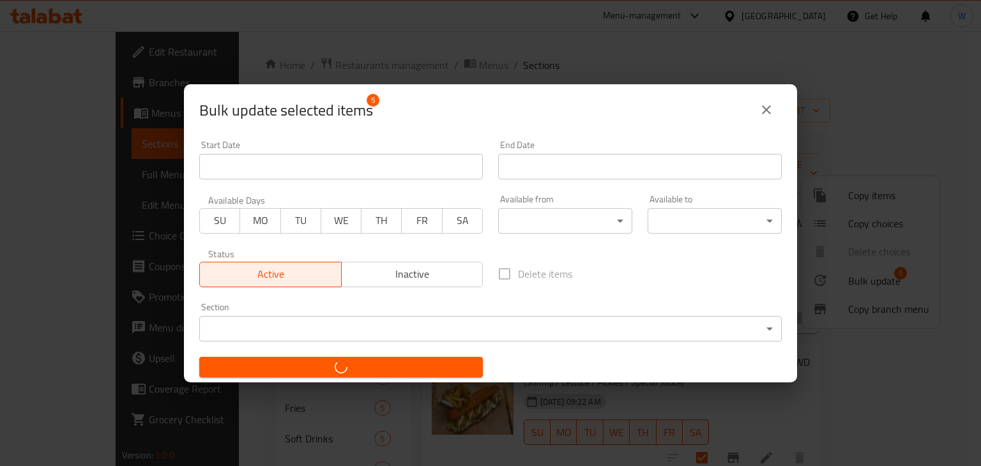
checkbox input "false"
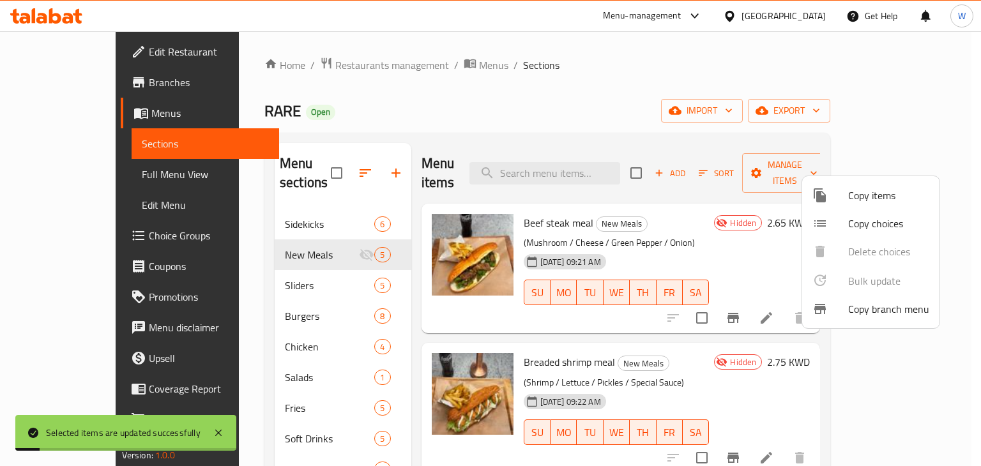
click at [734, 210] on div at bounding box center [490, 233] width 981 height 466
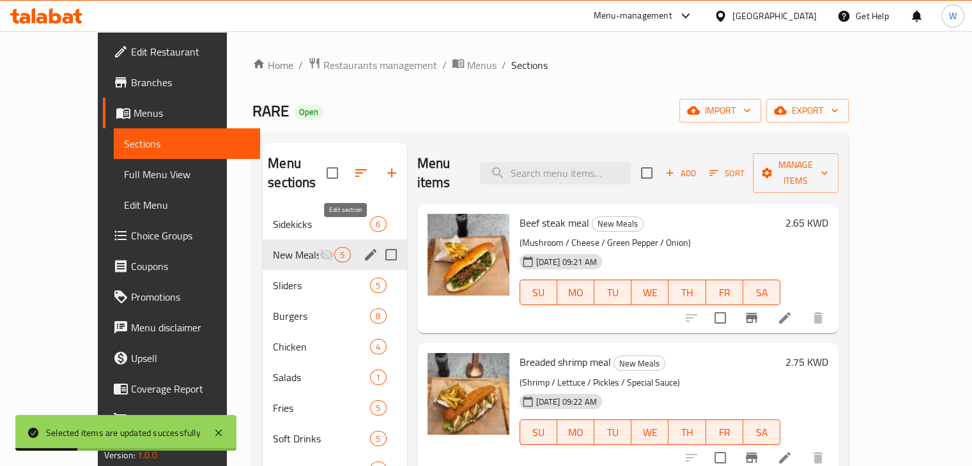
click at [365, 249] on icon "edit" at bounding box center [370, 254] width 11 height 11
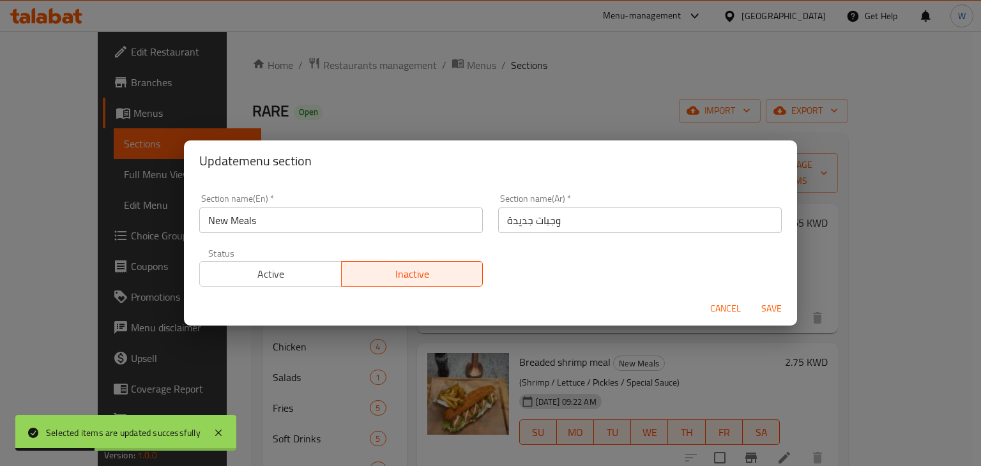
click at [291, 276] on span "Active" at bounding box center [271, 274] width 132 height 19
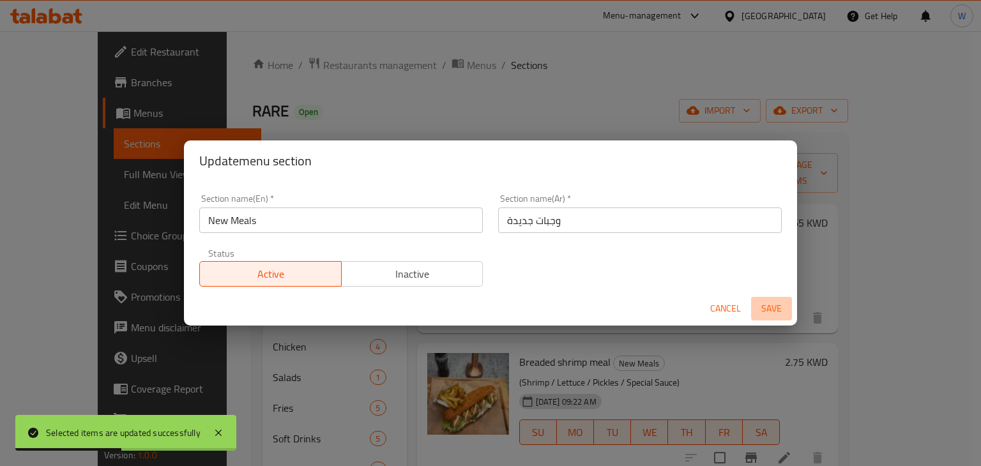
click at [770, 308] on span "Save" at bounding box center [771, 309] width 31 height 16
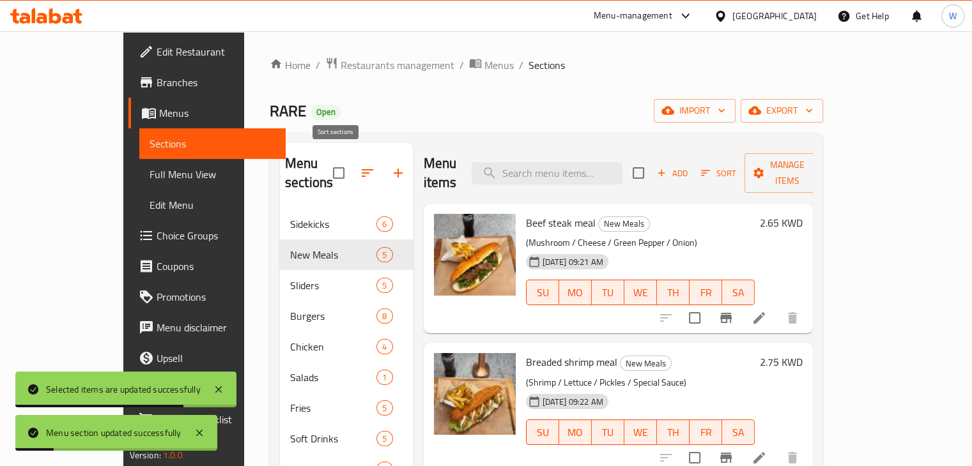
click at [360, 165] on icon "button" at bounding box center [367, 172] width 15 height 15
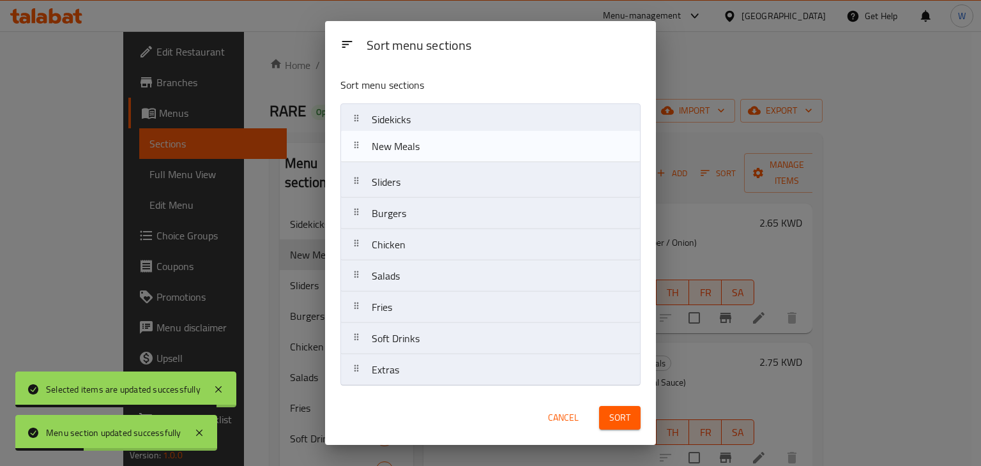
drag, startPoint x: 448, startPoint y: 157, endPoint x: 454, endPoint y: 113, distance: 44.5
click at [454, 113] on nav "Sidekicks New Meals Sliders Burgers Chicken Salads Fries Soft Drinks Extras" at bounding box center [490, 244] width 300 height 283
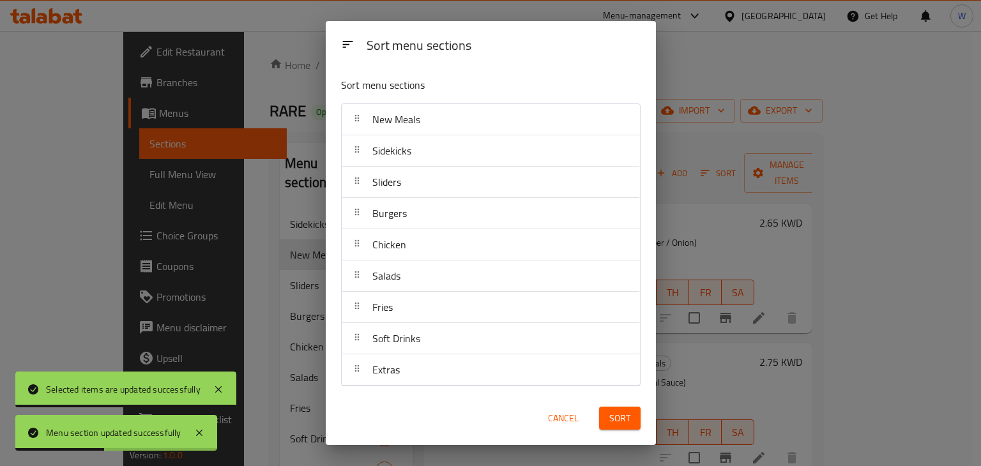
click at [610, 418] on span "Sort" at bounding box center [619, 419] width 21 height 16
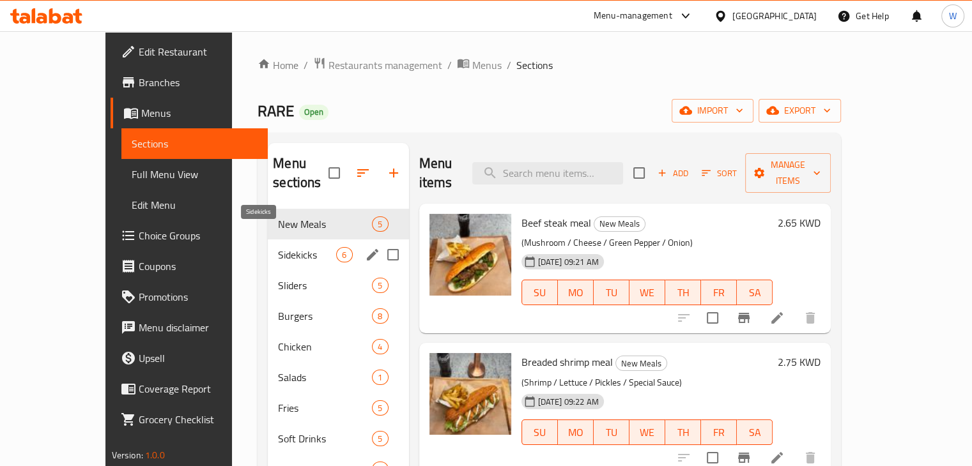
click at [278, 247] on span "Sidekicks" at bounding box center [307, 254] width 58 height 15
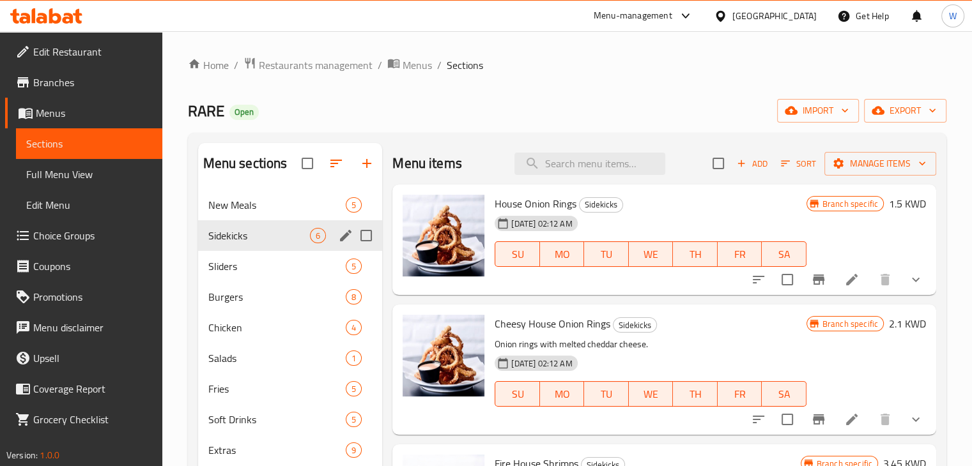
click at [264, 210] on span "New Meals" at bounding box center [277, 204] width 138 height 15
